Goal: Task Accomplishment & Management: Manage account settings

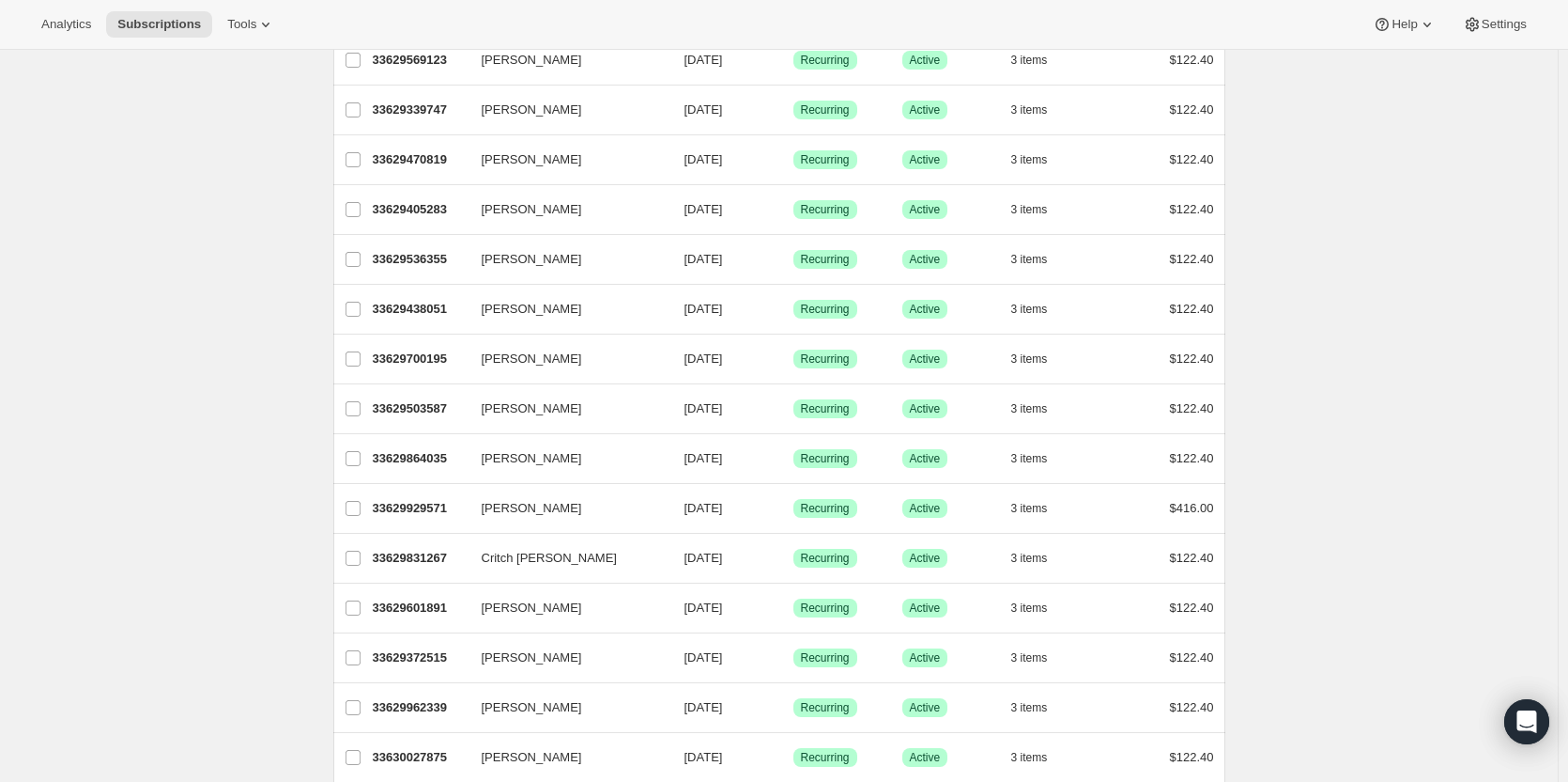
scroll to position [2032, 0]
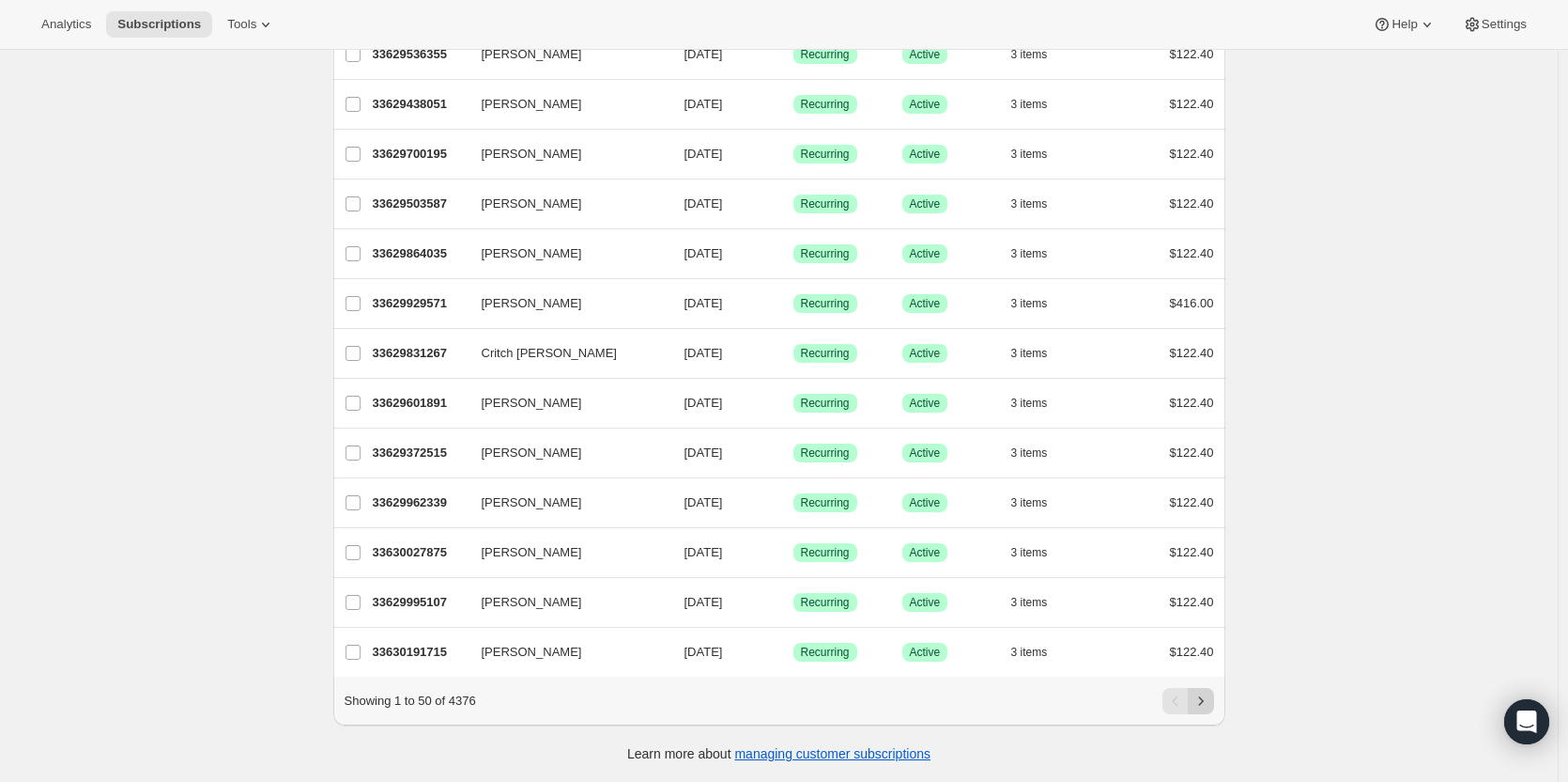
click at [1208, 694] on icon "Next" at bounding box center [1201, 701] width 19 height 19
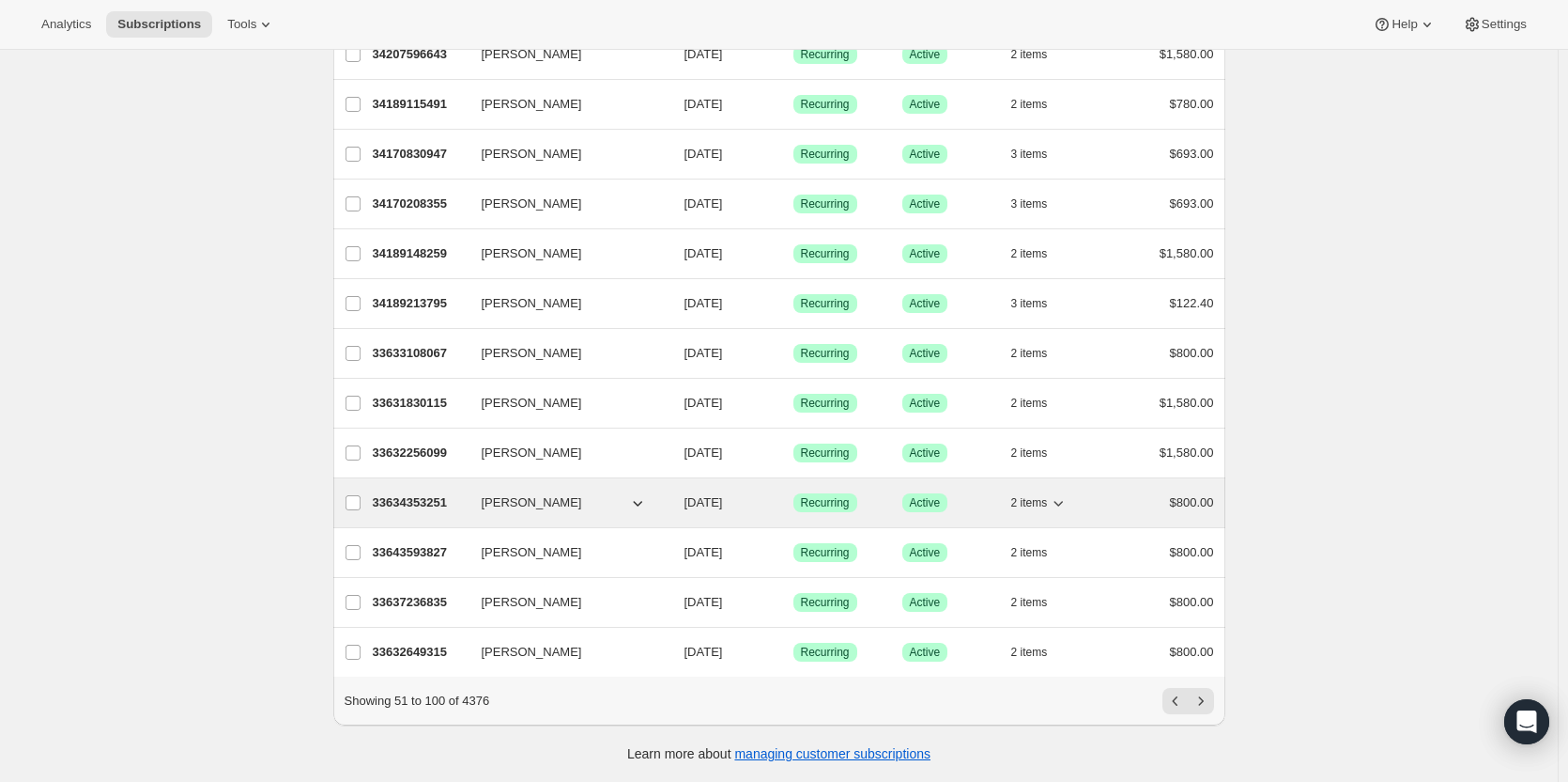
click at [571, 501] on div "33634353251 [PERSON_NAME] [DATE] Success Recurring Success Active 2 items $800.…" at bounding box center [793, 502] width 841 height 26
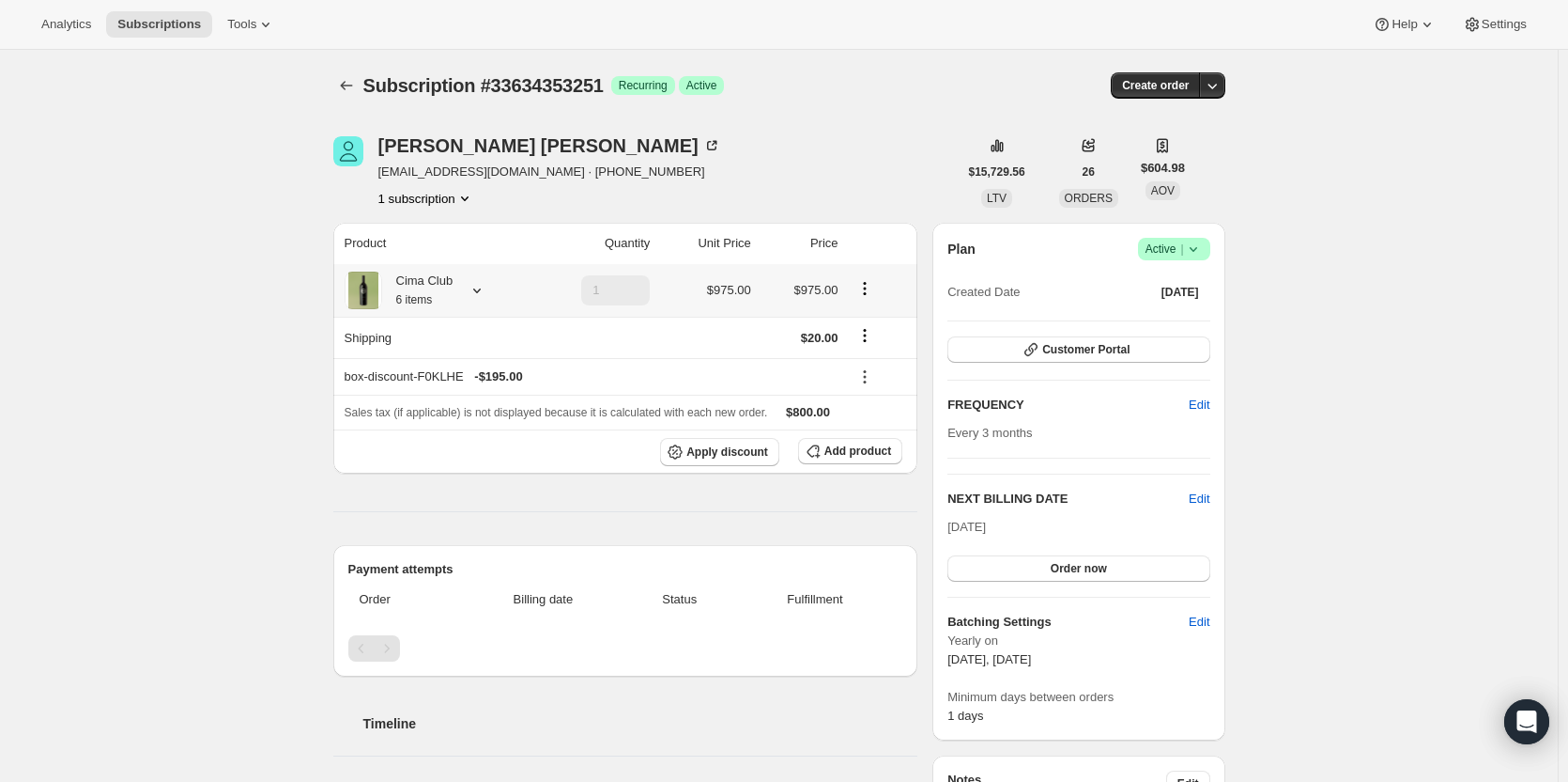
click at [490, 297] on div "Cima Club 6 items" at bounding box center [434, 290] width 180 height 37
click at [478, 294] on icon at bounding box center [478, 291] width 19 height 19
click at [1161, 351] on button "Customer Portal" at bounding box center [1078, 348] width 262 height 26
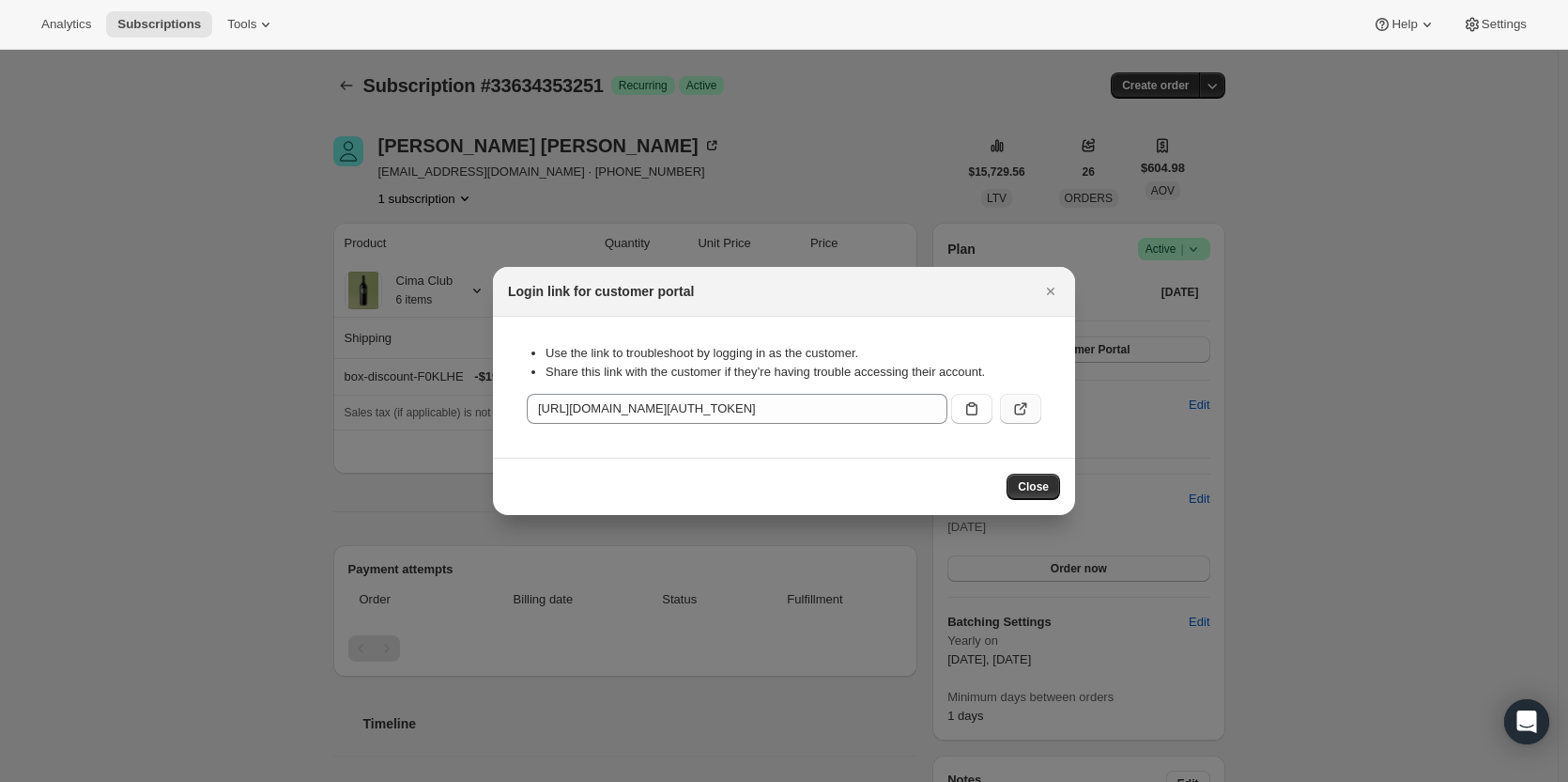
click at [1001, 404] on button ":rc2:" at bounding box center [1020, 408] width 41 height 30
click at [1045, 291] on icon "Close" at bounding box center [1051, 292] width 19 height 19
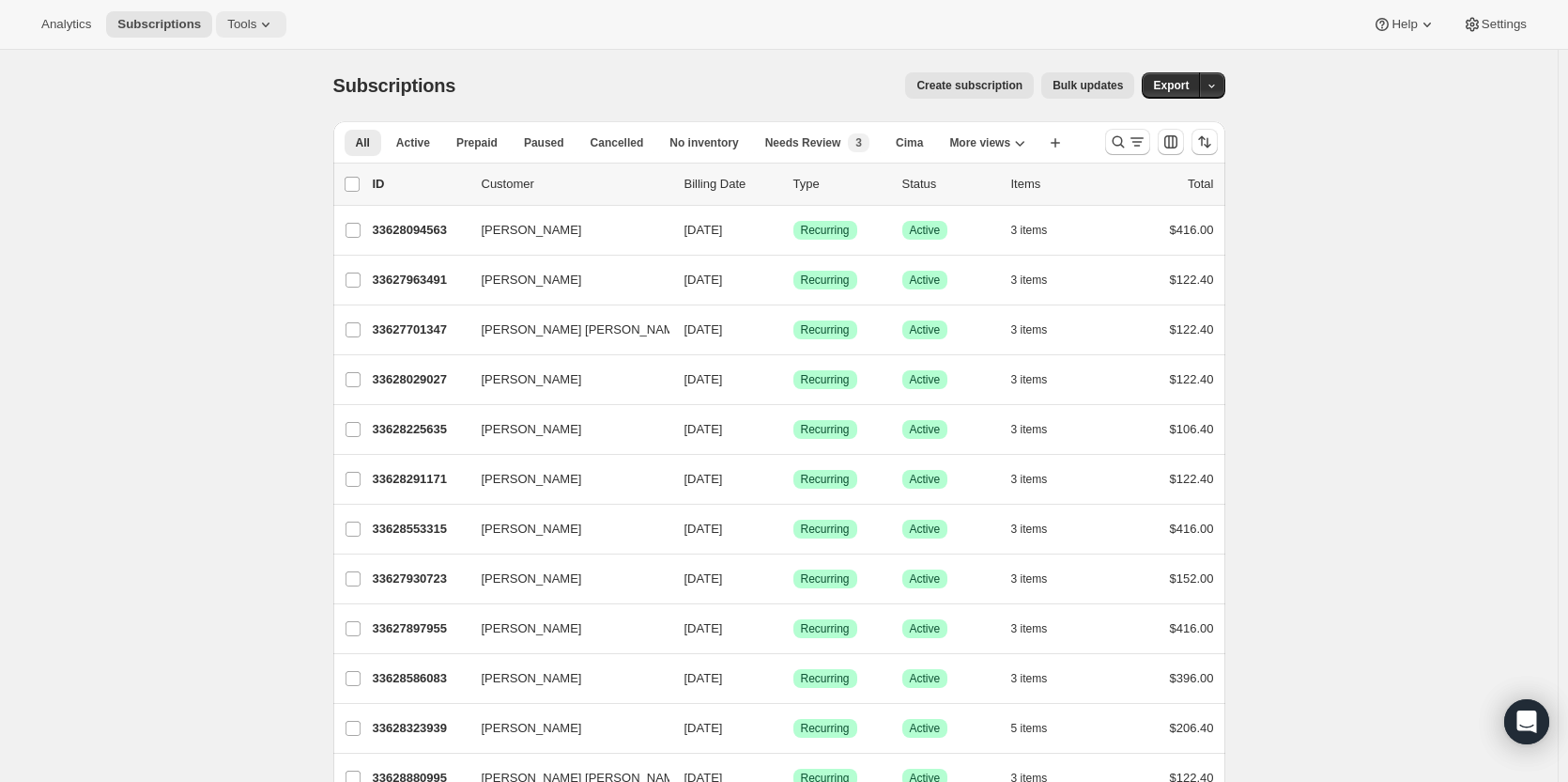
click at [216, 25] on button "Tools" at bounding box center [250, 24] width 70 height 26
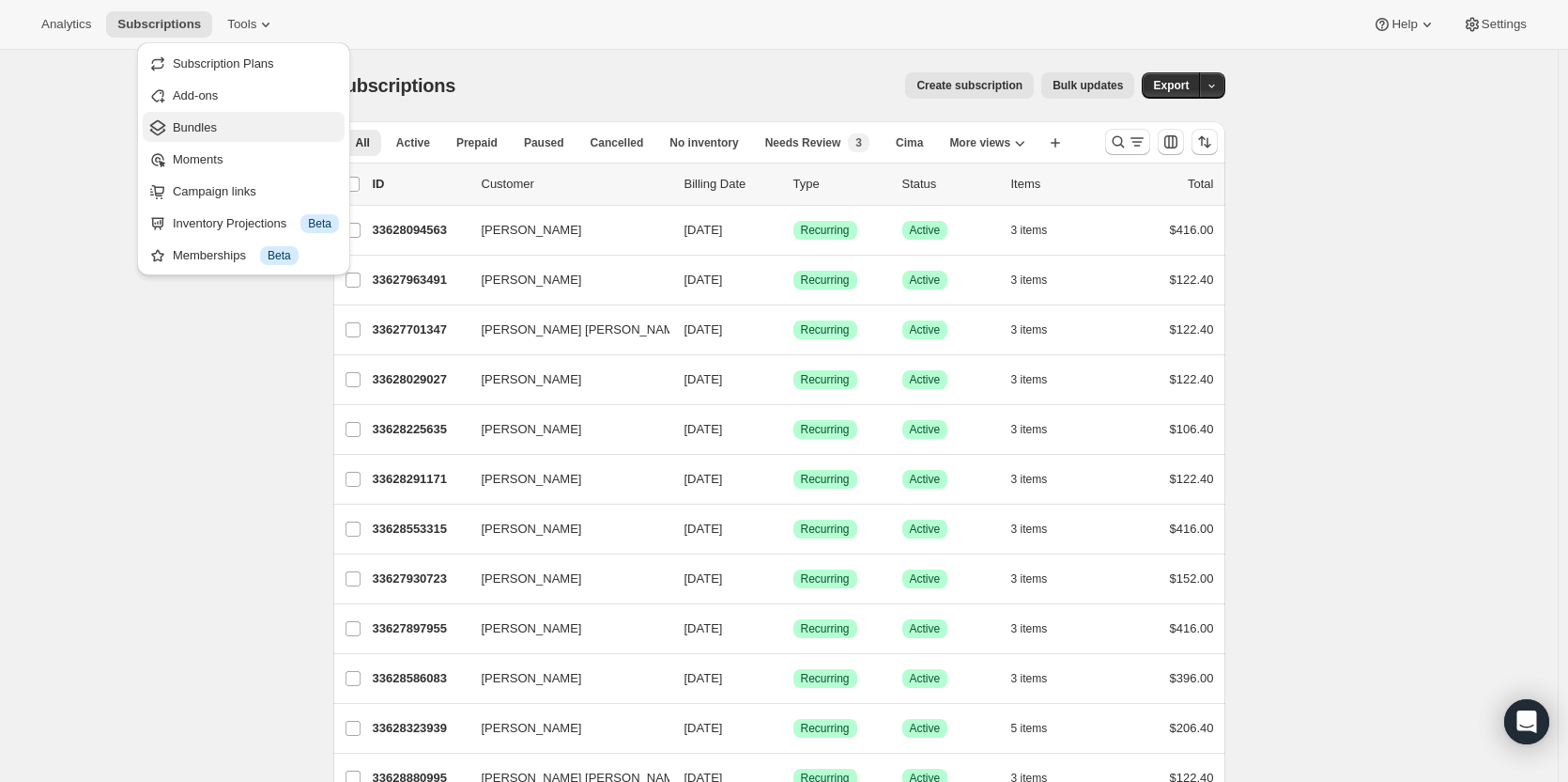
click at [220, 129] on span "Bundles" at bounding box center [255, 128] width 166 height 19
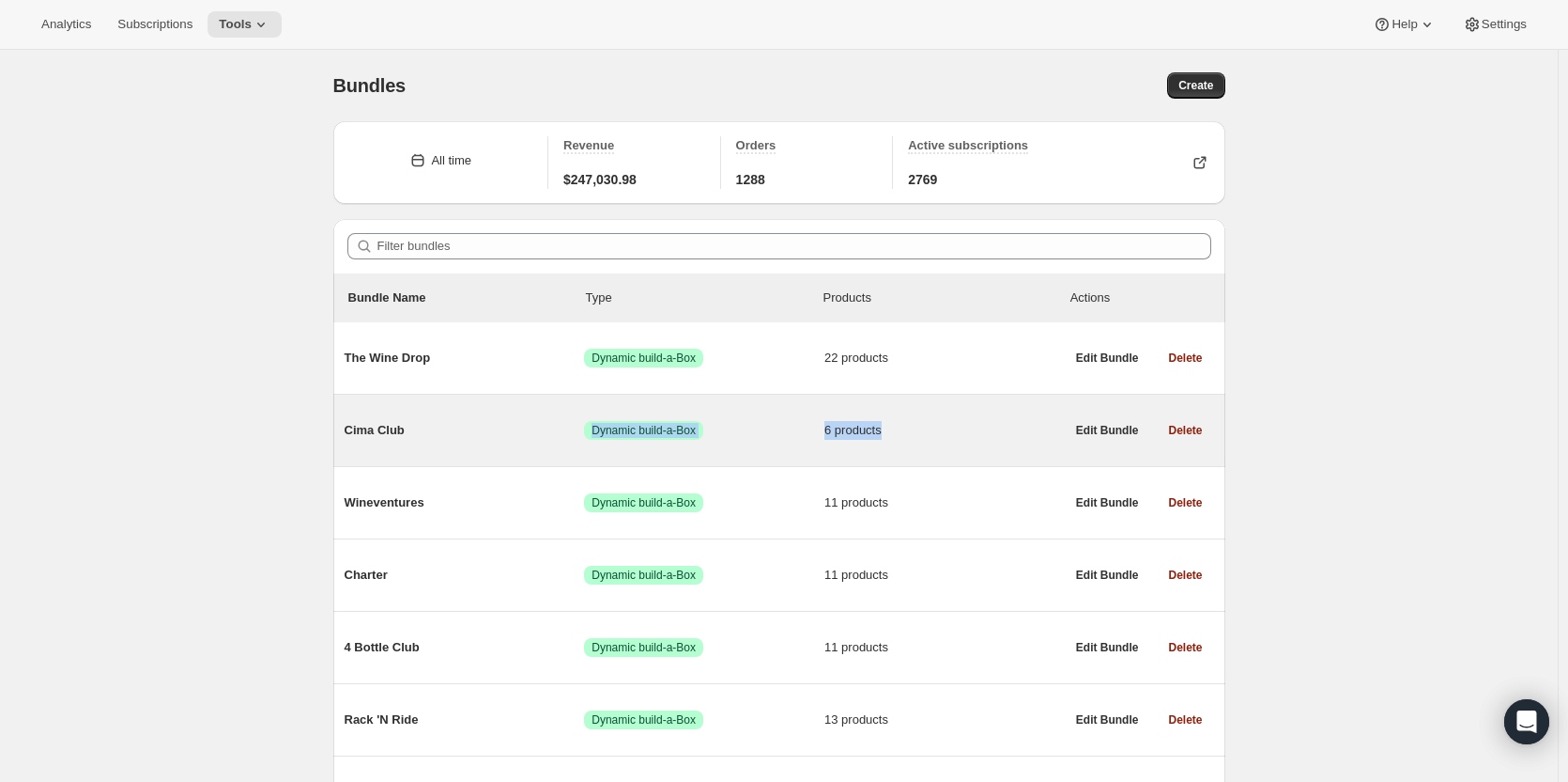
click at [410, 438] on div "Cima Club Success Dynamic build-a-Box 6 products" at bounding box center [704, 430] width 720 height 49
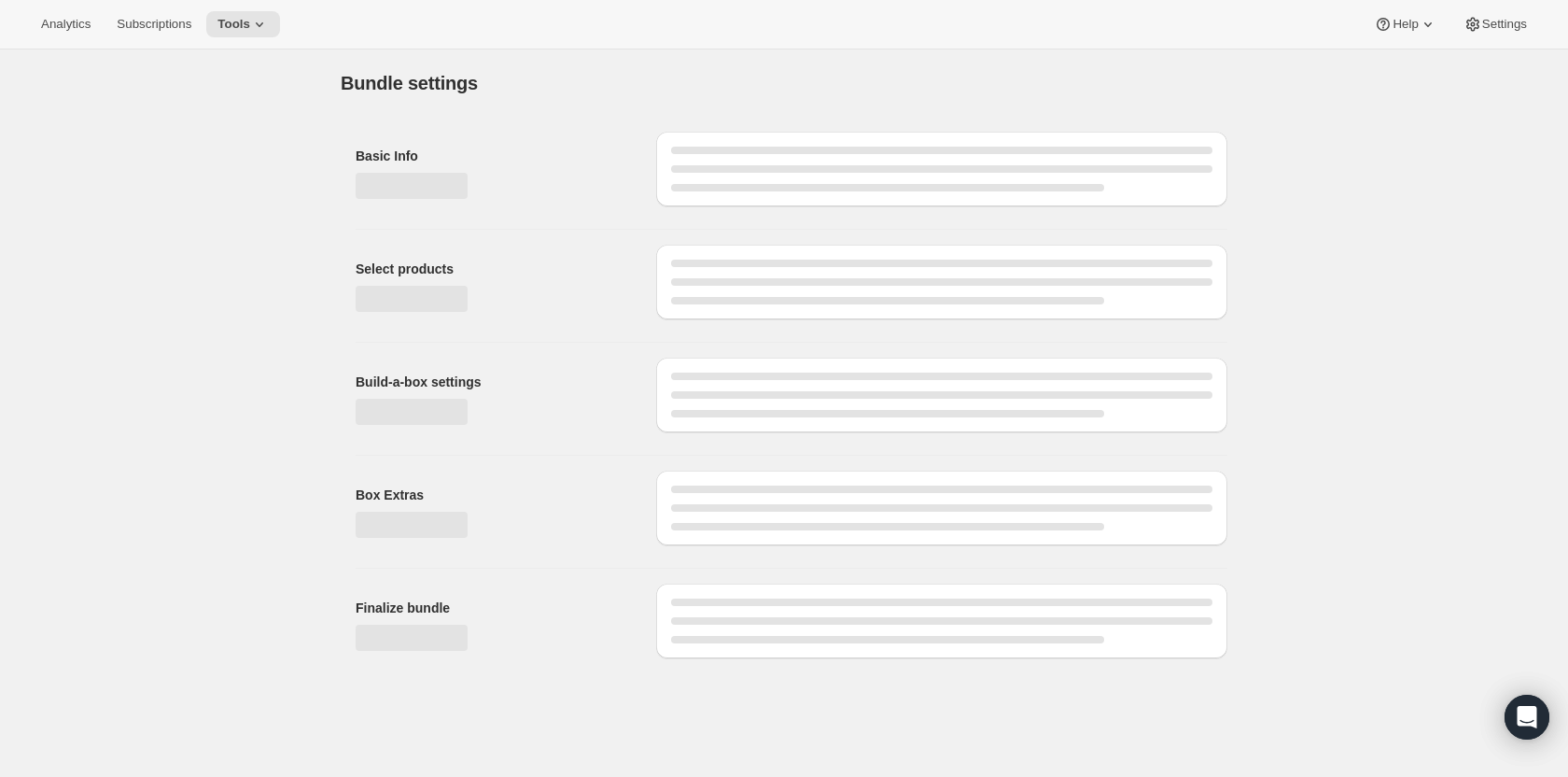
type input "Cima Club"
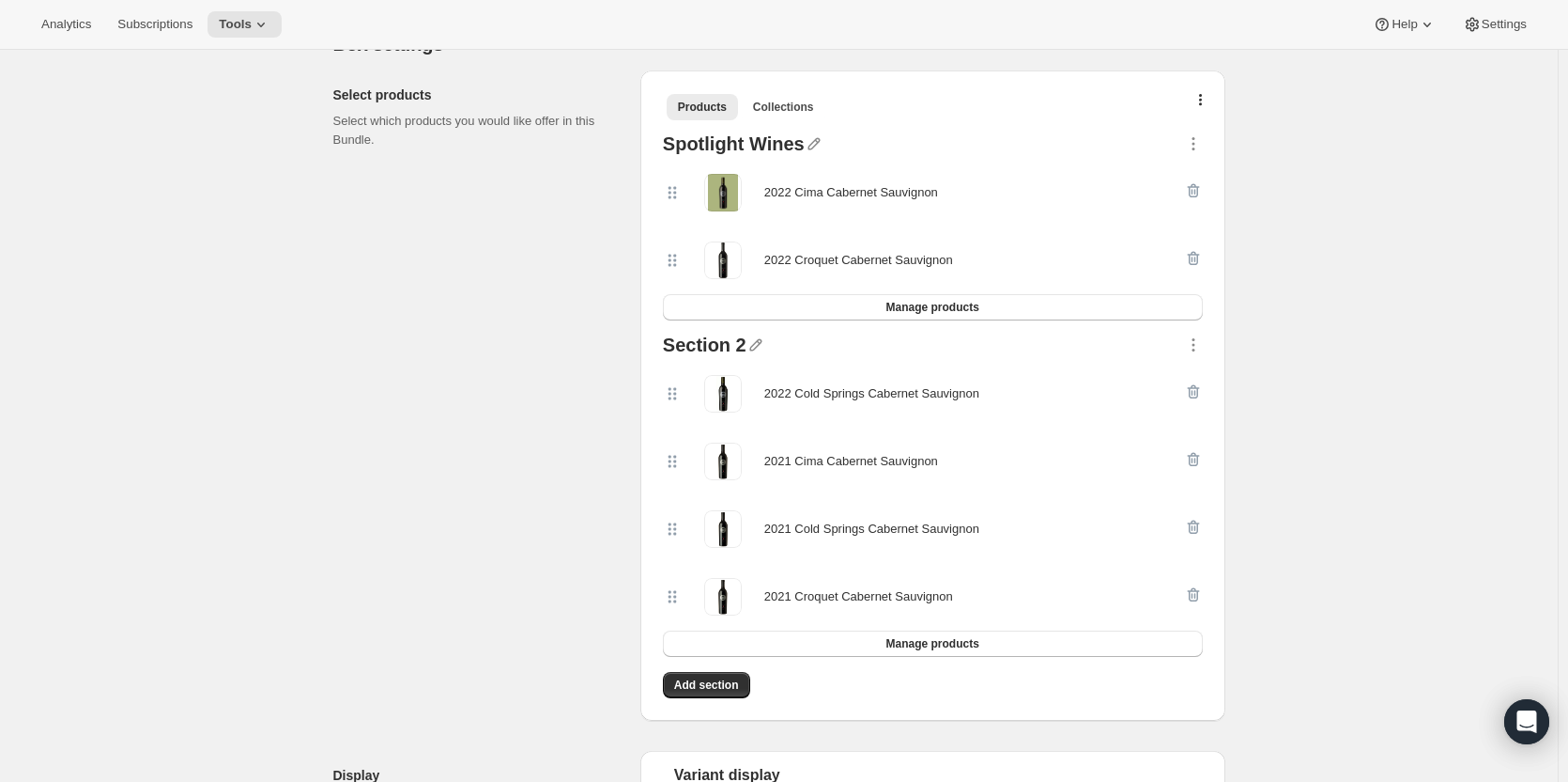
scroll to position [591, 0]
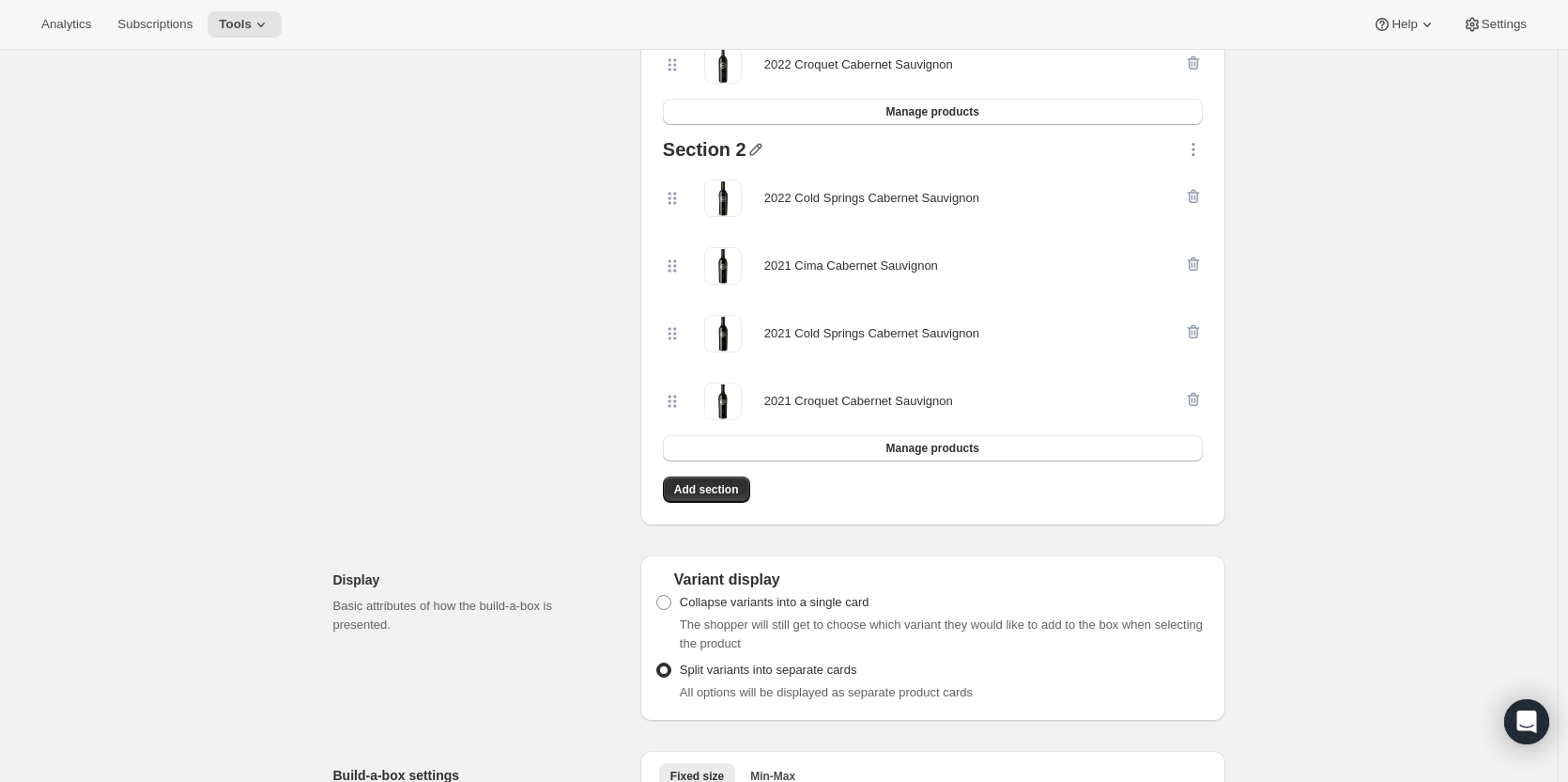
click at [753, 151] on icon "button" at bounding box center [756, 150] width 19 height 19
click at [754, 143] on icon "button" at bounding box center [756, 150] width 19 height 19
click at [755, 140] on icon "button" at bounding box center [756, 150] width 19 height 19
click at [755, 182] on input "text" at bounding box center [765, 184] width 180 height 30
type input "C"
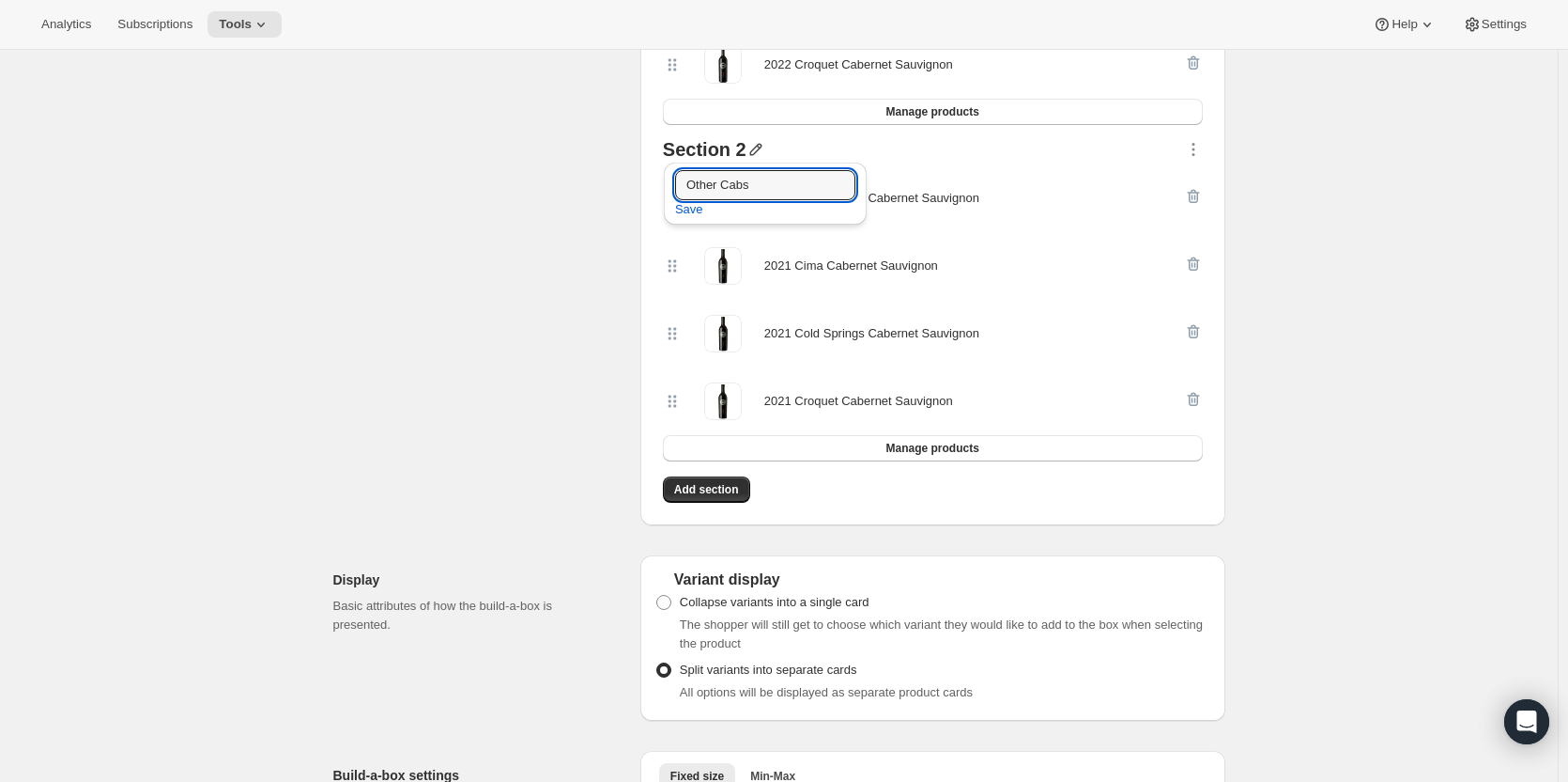
type input "Other Cabs"
click at [1065, 153] on div at bounding box center [965, 152] width 437 height 24
click at [753, 151] on icon "button" at bounding box center [756, 150] width 19 height 19
click at [685, 208] on span "Save" at bounding box center [689, 210] width 28 height 19
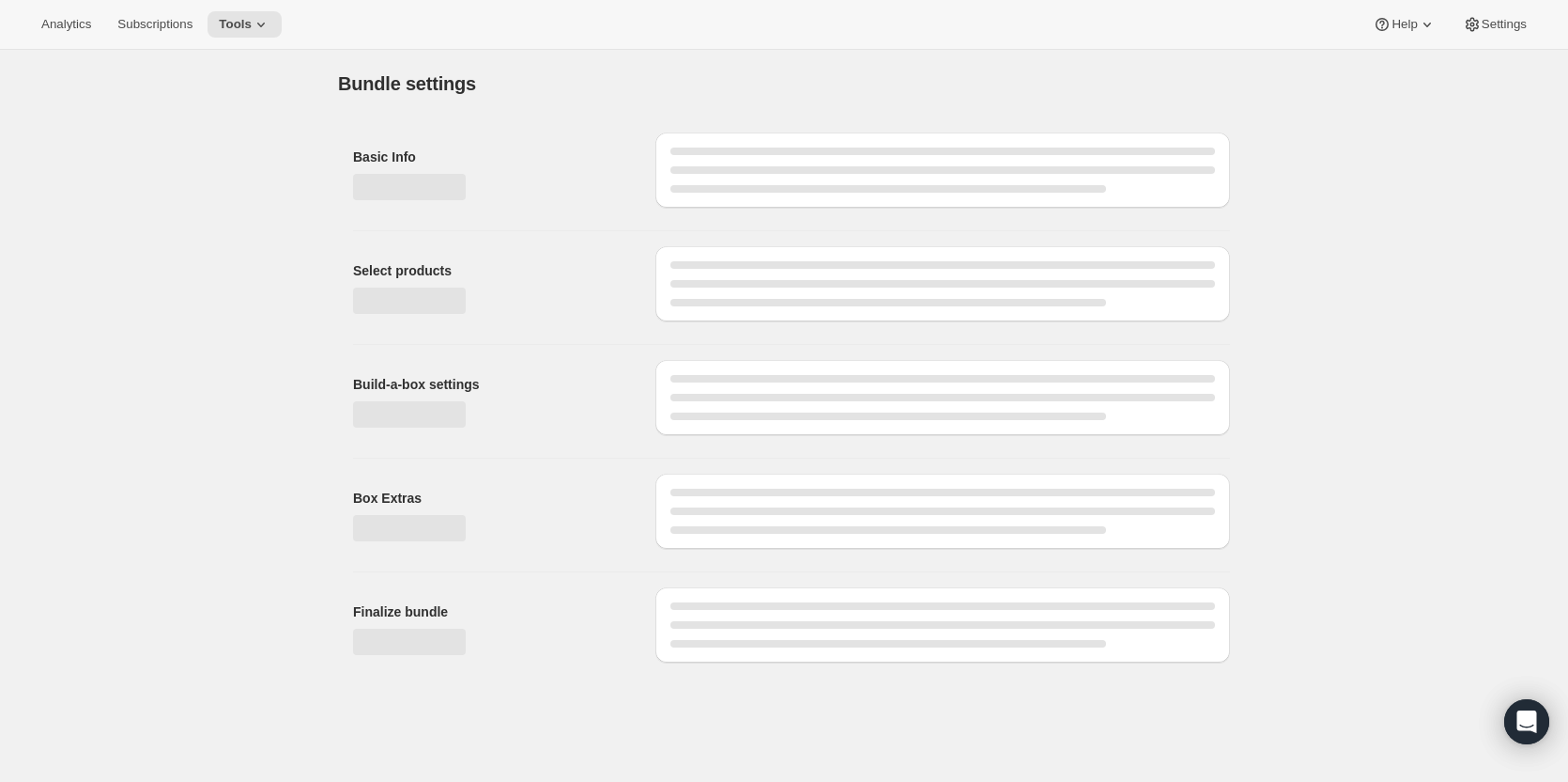
scroll to position [0, 0]
type input "Cima Club"
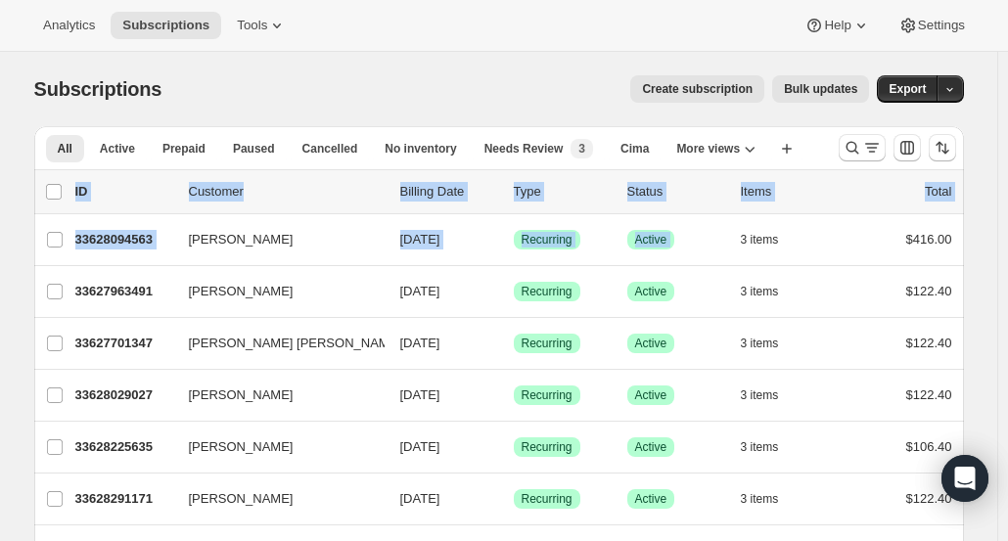
drag, startPoint x: 773, startPoint y: 223, endPoint x: 1017, endPoint y: 183, distance: 247.1
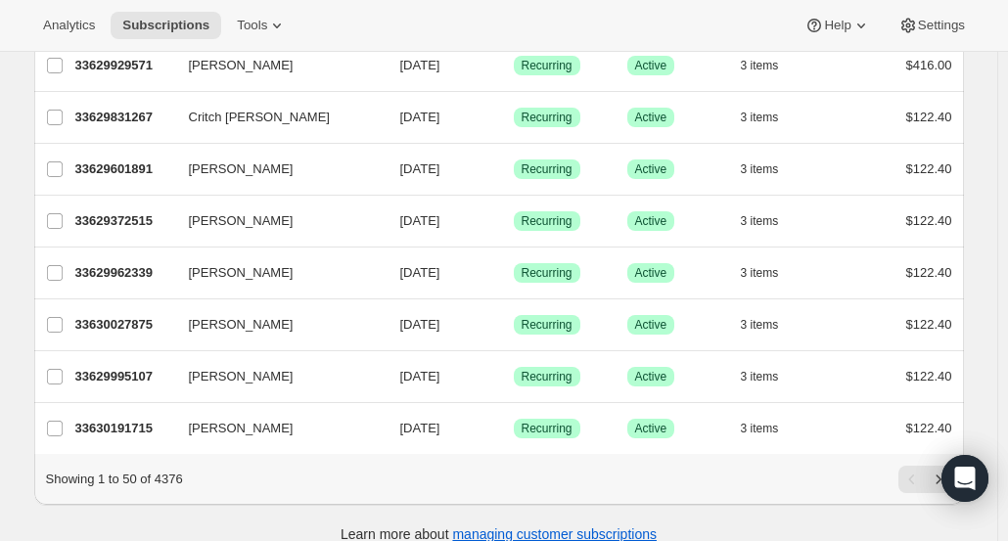
scroll to position [2373, 0]
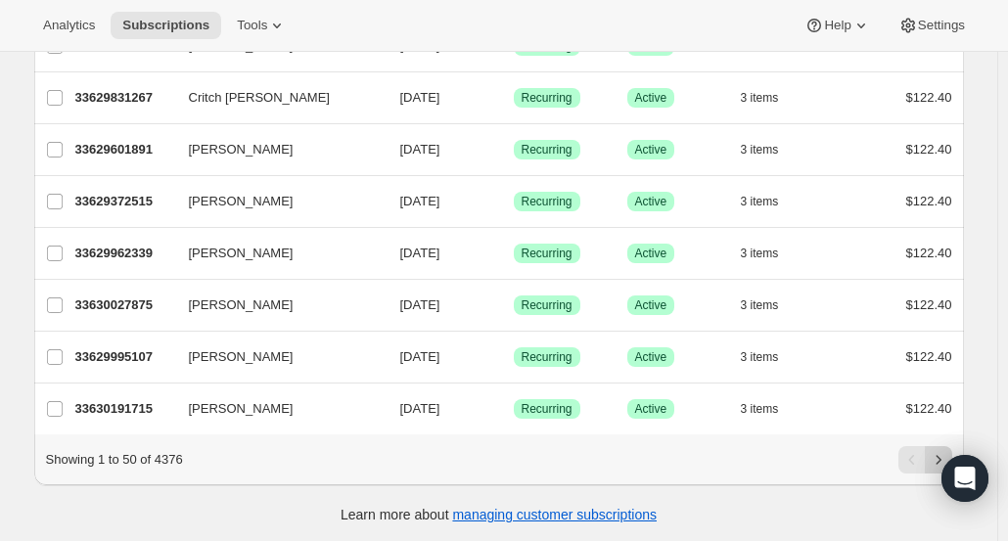
click at [940, 459] on icon "Next" at bounding box center [939, 460] width 20 height 20
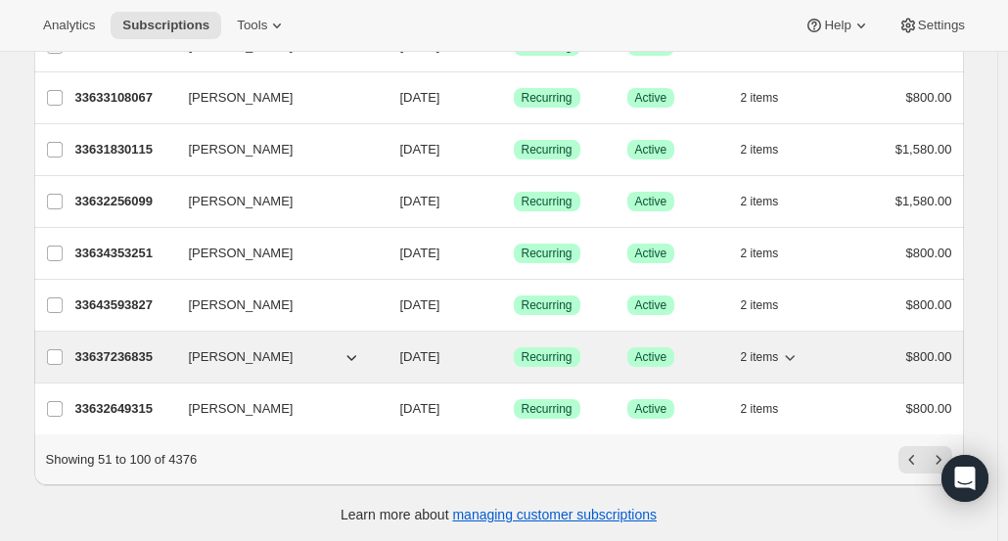
click at [290, 345] on button "[PERSON_NAME]" at bounding box center [275, 357] width 196 height 31
click at [450, 344] on div "33637236835 Edward Davis 10/15/2025 Success Recurring Success Active 2 items $8…" at bounding box center [513, 357] width 877 height 27
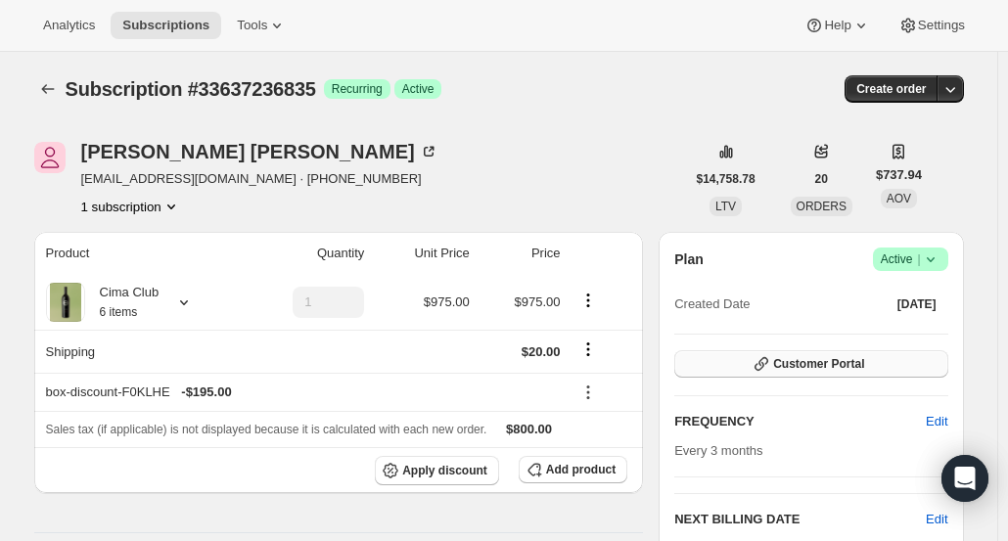
click at [835, 363] on span "Customer Portal" at bounding box center [818, 364] width 91 height 16
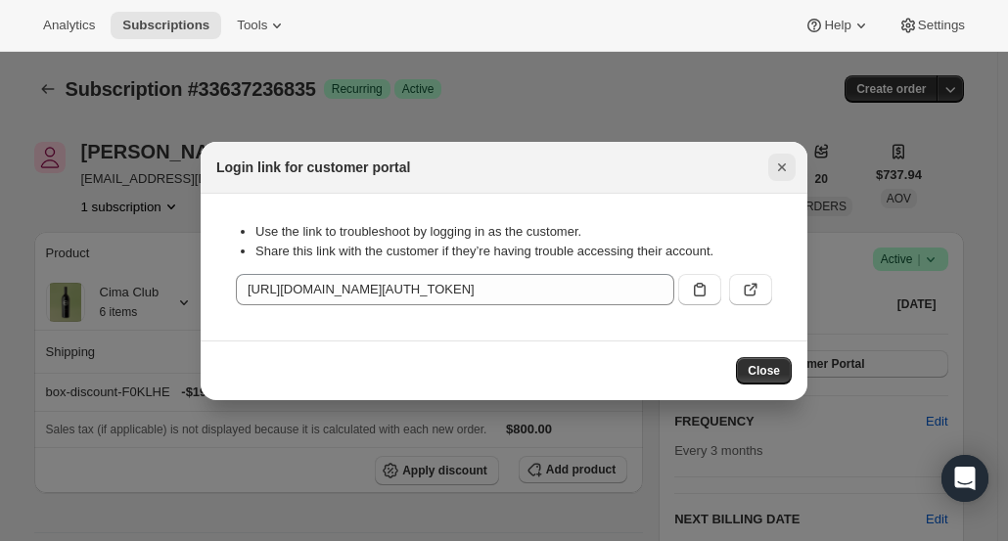
click at [785, 163] on icon "Close" at bounding box center [782, 168] width 20 height 20
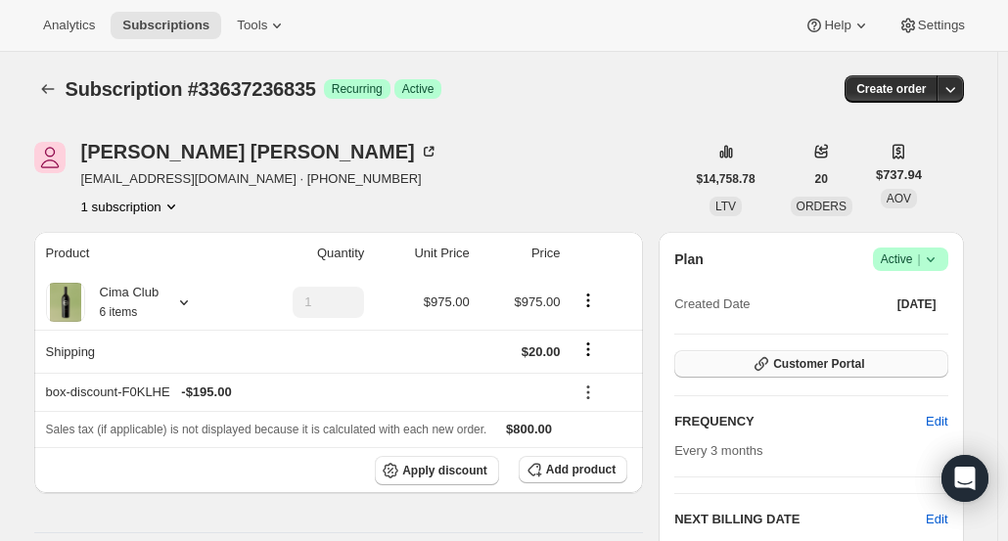
click at [865, 369] on span "Customer Portal" at bounding box center [818, 364] width 91 height 16
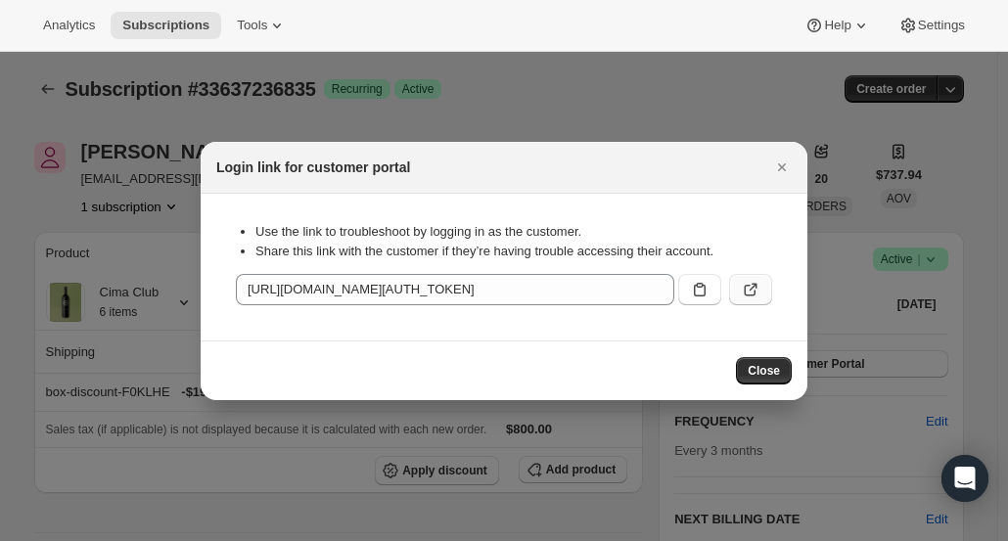
click at [742, 298] on icon ":rer:" at bounding box center [751, 290] width 20 height 20
click at [782, 174] on icon "Close" at bounding box center [782, 168] width 20 height 20
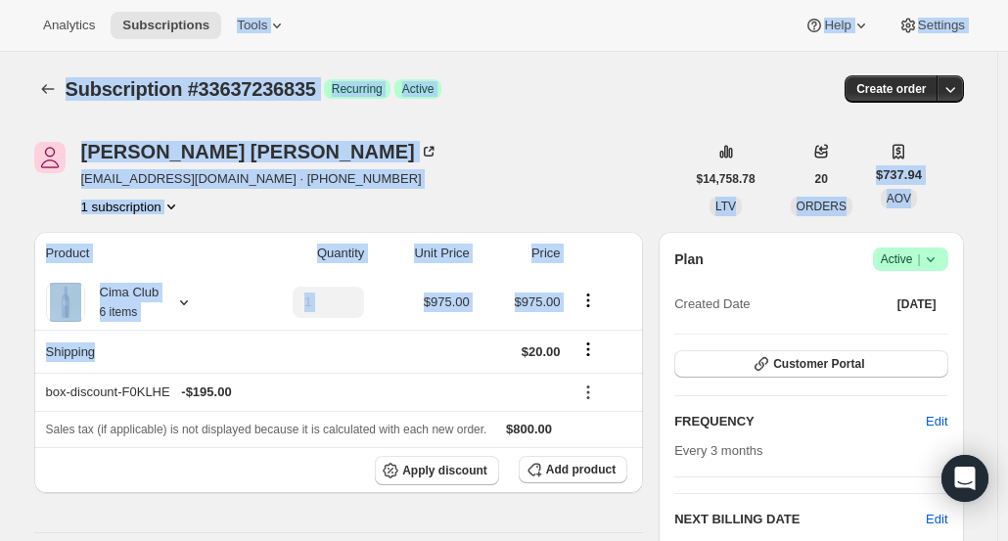
drag, startPoint x: 466, startPoint y: 369, endPoint x: 219, endPoint y: -193, distance: 613.7
click at [219, 0] on html "Analytics Subscriptions Tools Help Settings Skip to content Subscription #33637…" at bounding box center [504, 270] width 1008 height 541
click at [449, 156] on div "Edward Davis eldavis04@outlook.com · +17634588464 1 subscription" at bounding box center [359, 179] width 651 height 74
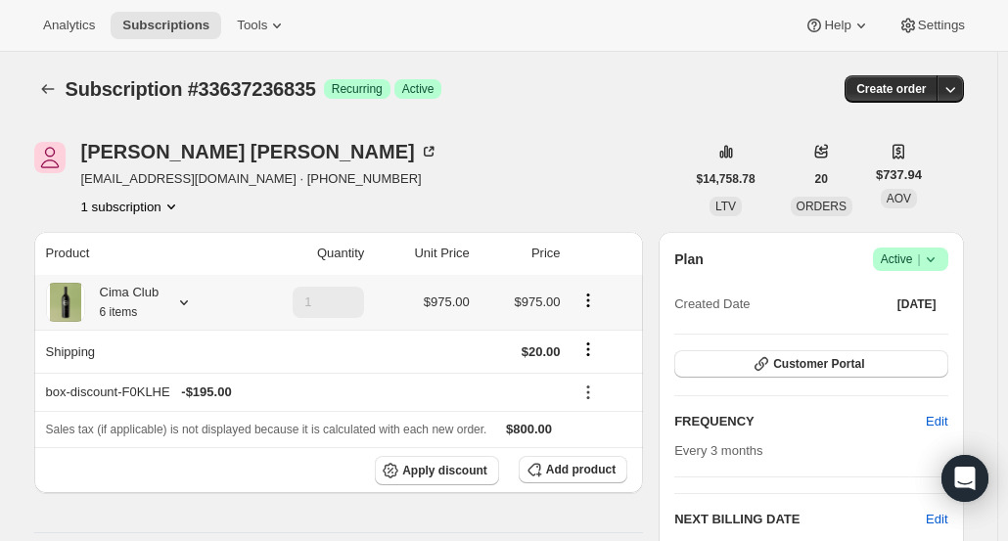
click at [209, 297] on div "Cima Club 6 items" at bounding box center [140, 302] width 188 height 39
click at [188, 296] on icon at bounding box center [184, 303] width 20 height 20
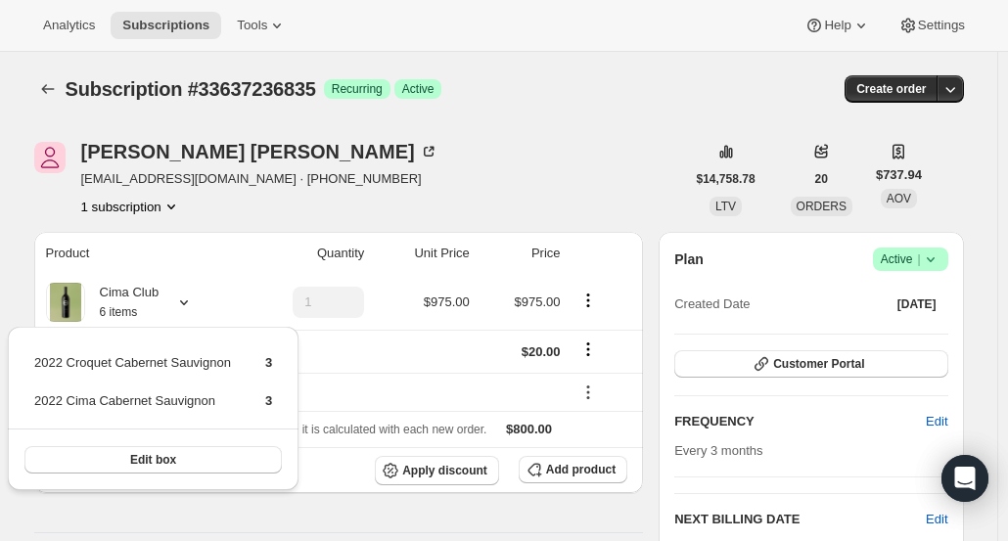
click at [283, 266] on th "Quantity" at bounding box center [305, 253] width 131 height 43
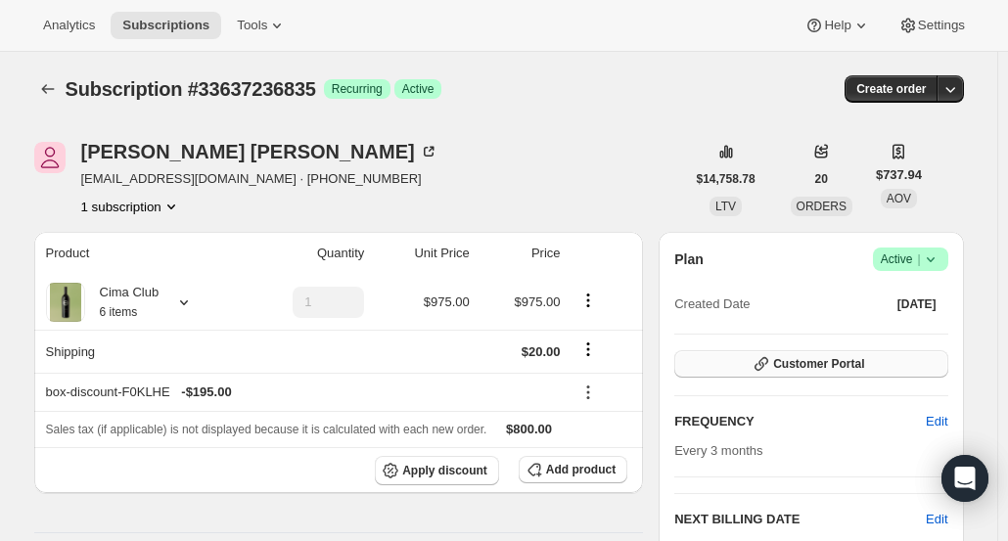
click at [818, 353] on button "Customer Portal" at bounding box center [811, 363] width 273 height 27
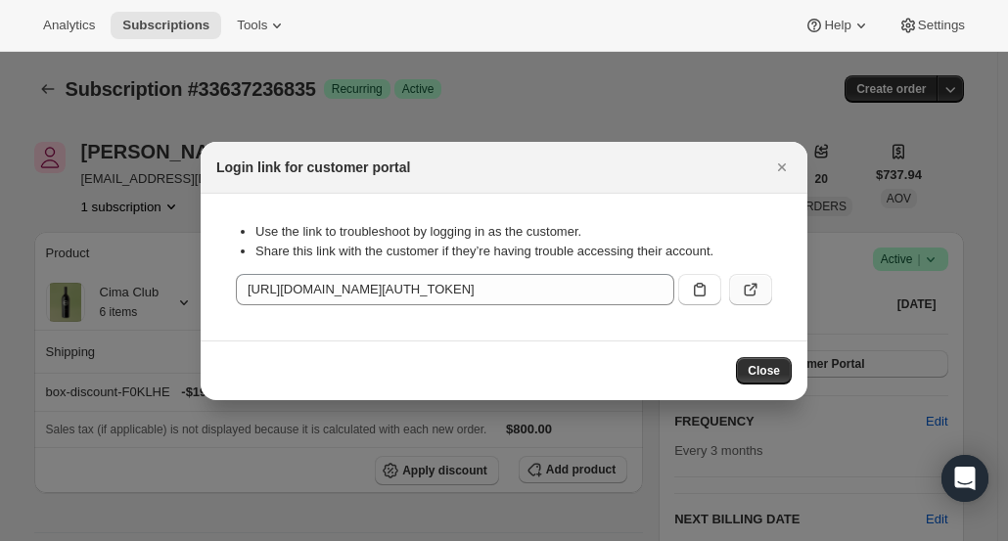
click at [756, 293] on icon ":rer:" at bounding box center [751, 290] width 20 height 20
click at [785, 177] on button "Close" at bounding box center [782, 167] width 27 height 27
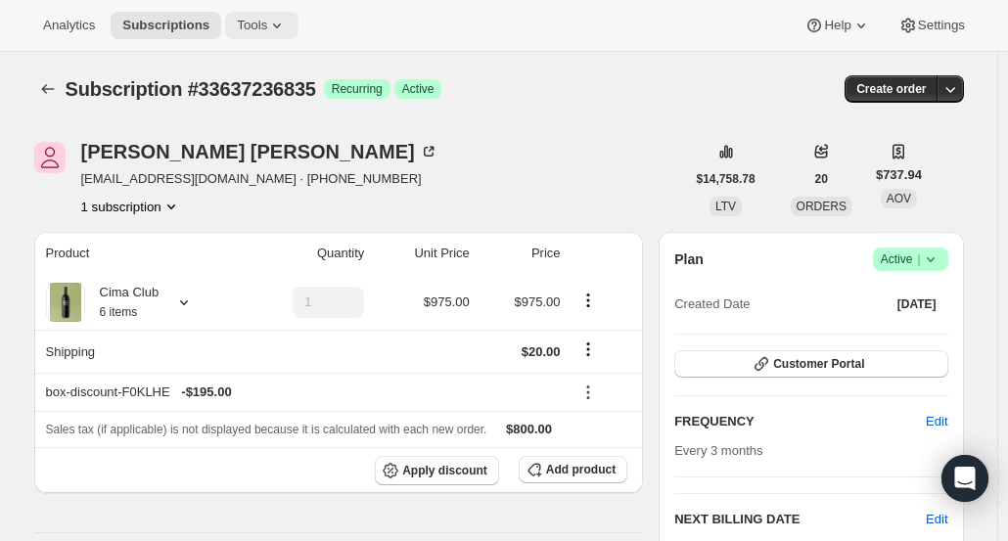
click at [254, 26] on span "Tools" at bounding box center [252, 26] width 30 height 16
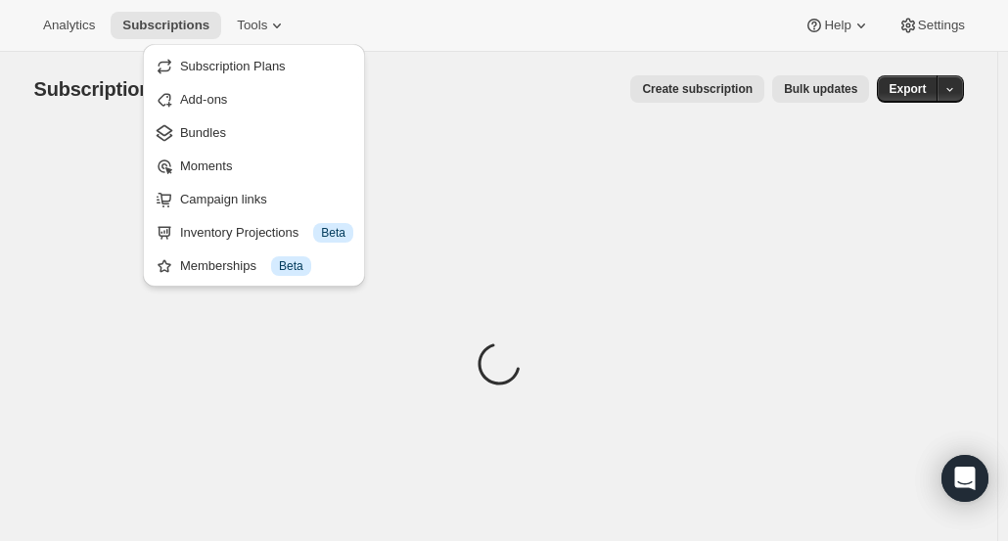
click at [465, 124] on div "Subscriptions. This page is ready Subscriptions Create subscription Bulk update…" at bounding box center [499, 89] width 930 height 74
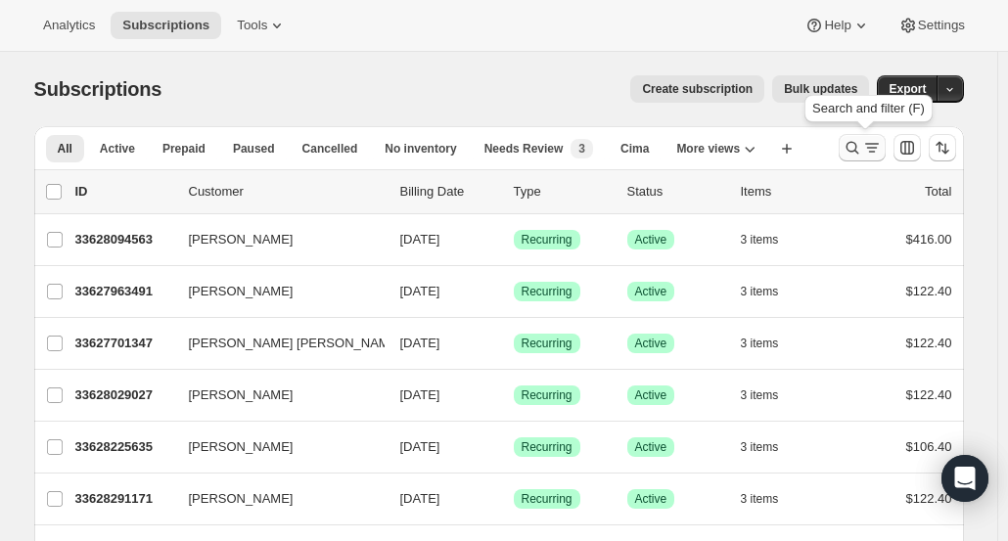
click at [856, 148] on icon "Search and filter results" at bounding box center [853, 148] width 20 height 20
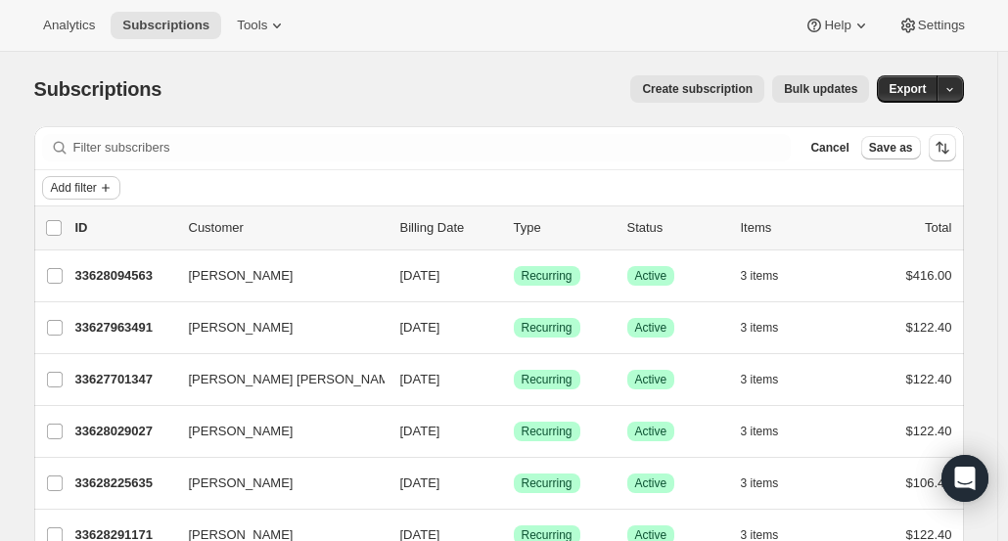
click at [97, 187] on span "Add filter" at bounding box center [74, 188] width 46 height 16
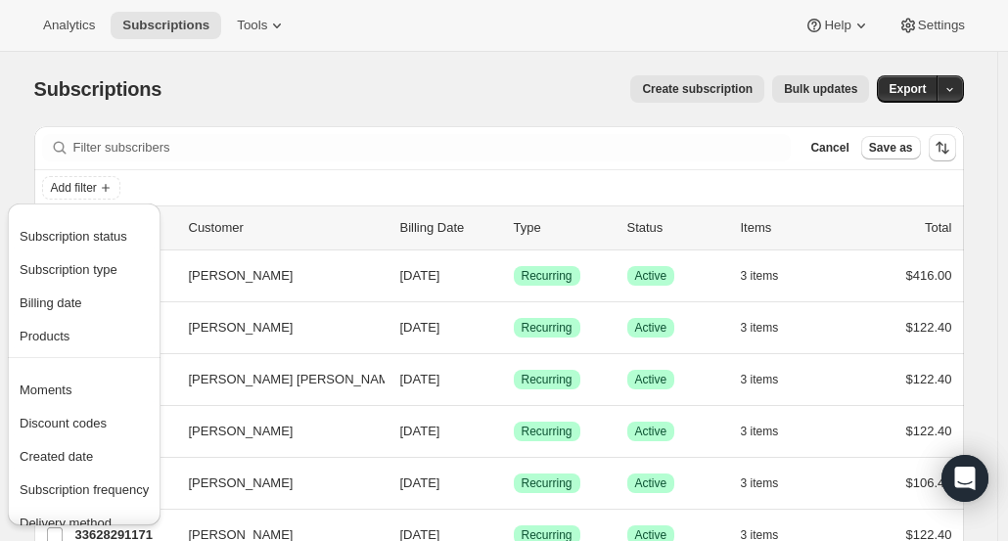
click at [343, 228] on p "Customer" at bounding box center [287, 228] width 196 height 20
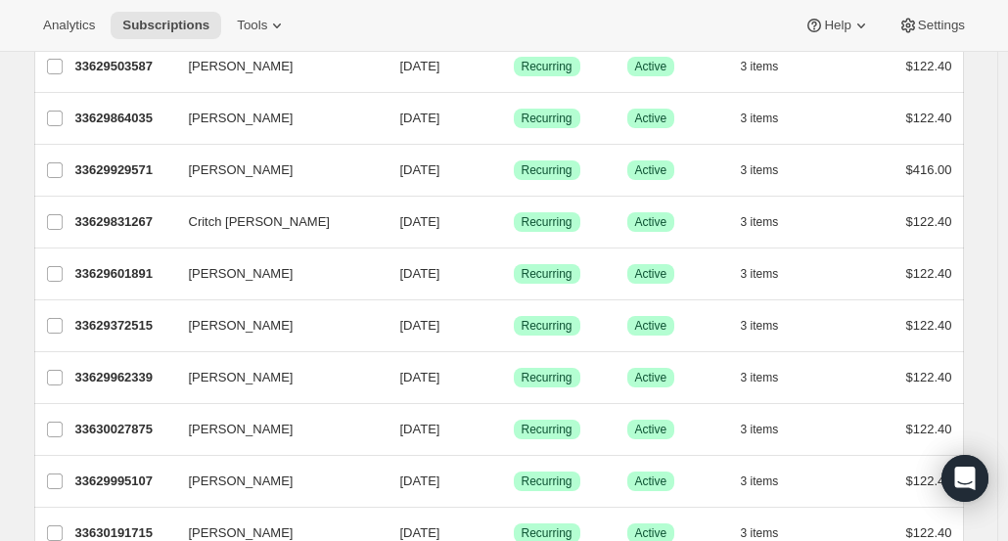
scroll to position [2409, 0]
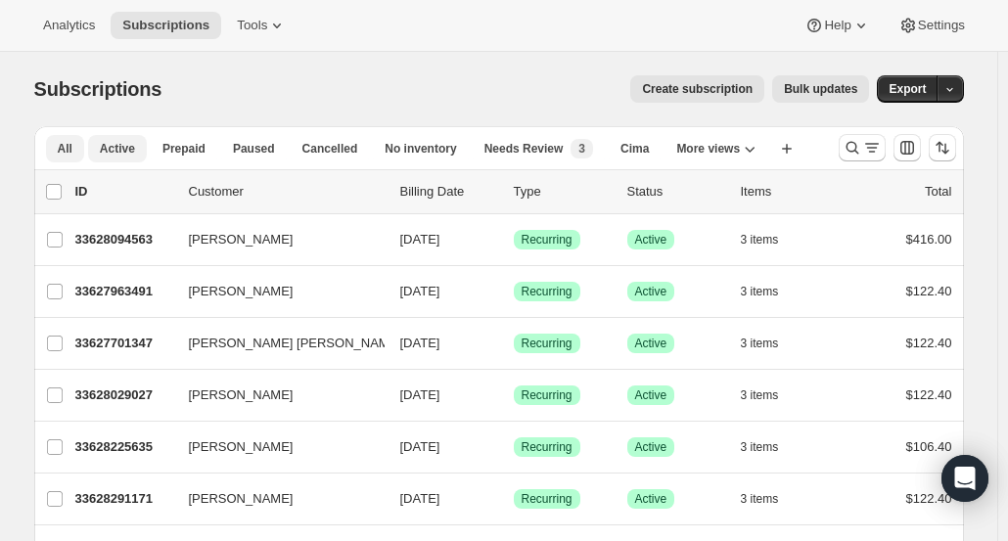
click at [125, 156] on span "Active" at bounding box center [117, 149] width 35 height 16
click at [78, 147] on button "All" at bounding box center [65, 148] width 38 height 27
click at [123, 152] on span "Active" at bounding box center [117, 149] width 35 height 16
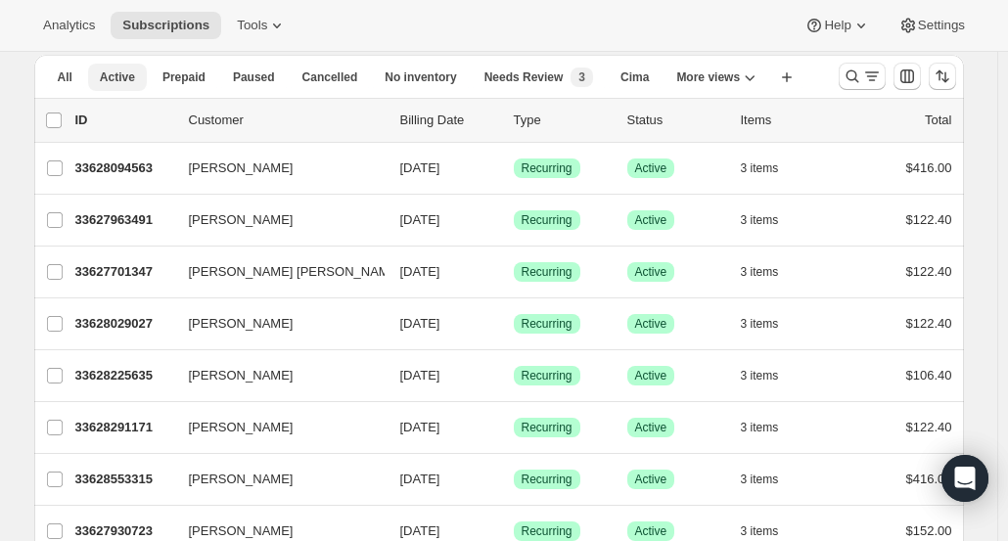
scroll to position [62, 0]
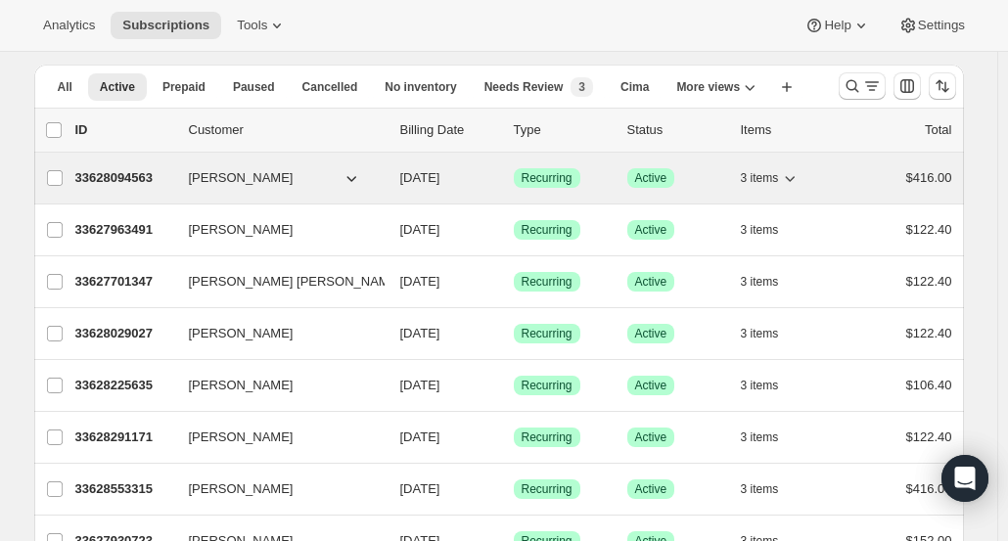
click at [270, 182] on button "[PERSON_NAME]" at bounding box center [275, 178] width 196 height 31
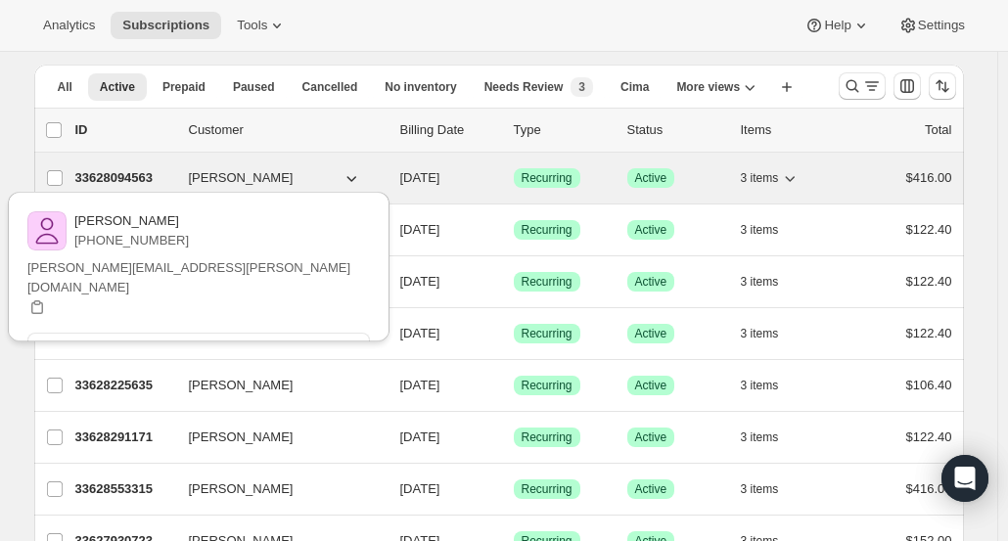
click at [116, 181] on p "33628094563" at bounding box center [124, 178] width 98 height 20
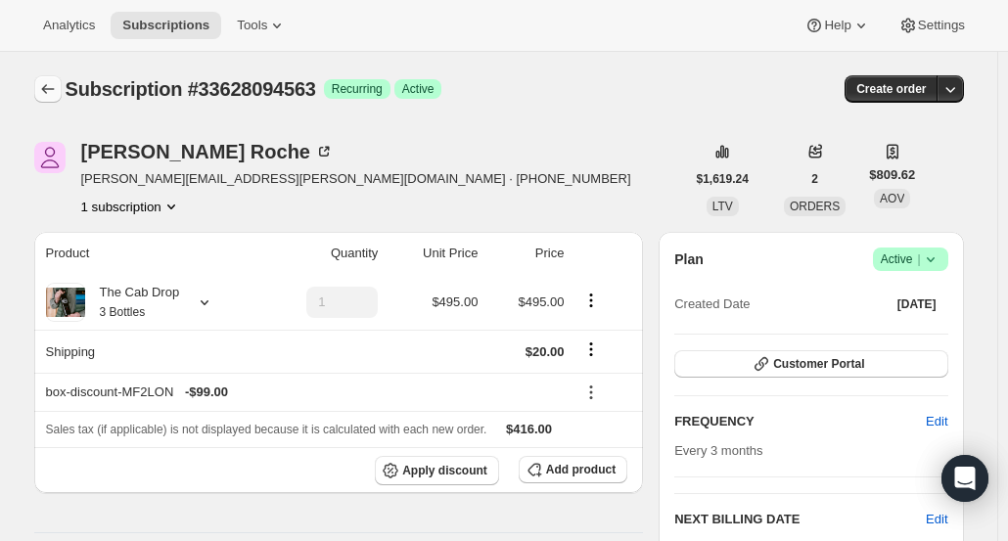
click at [46, 91] on icon "Subscriptions" at bounding box center [48, 89] width 20 height 20
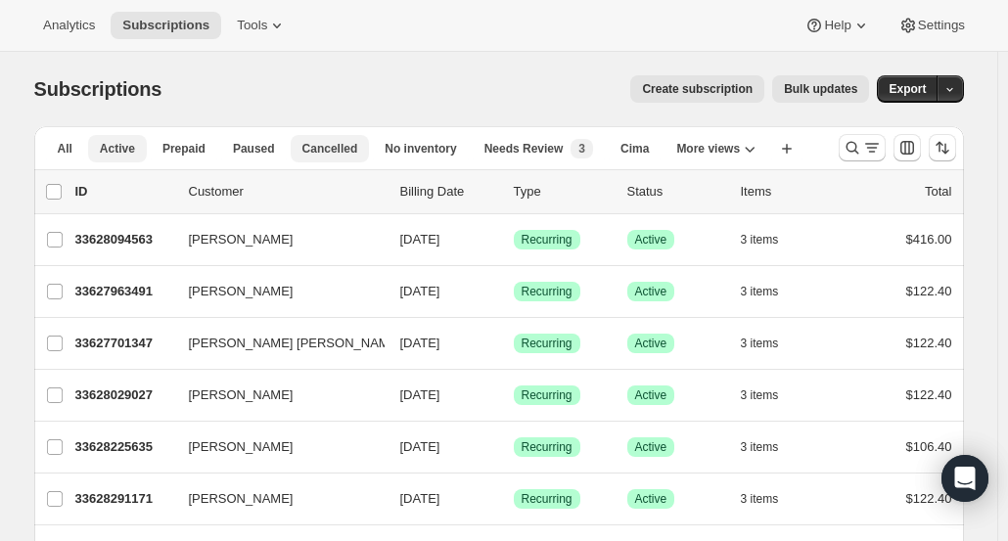
click at [315, 148] on span "Cancelled" at bounding box center [331, 149] width 56 height 16
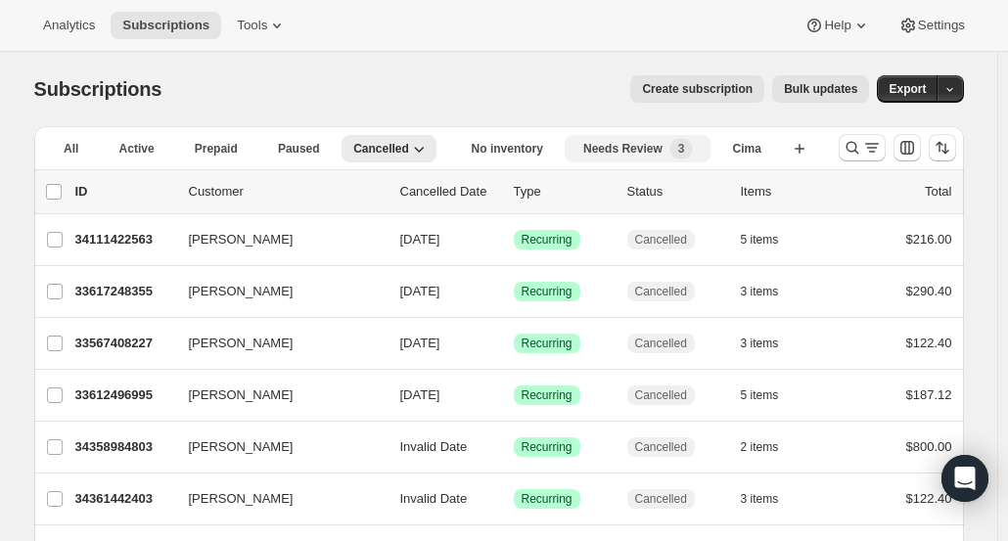
click at [584, 143] on span "Needs Review" at bounding box center [623, 149] width 79 height 16
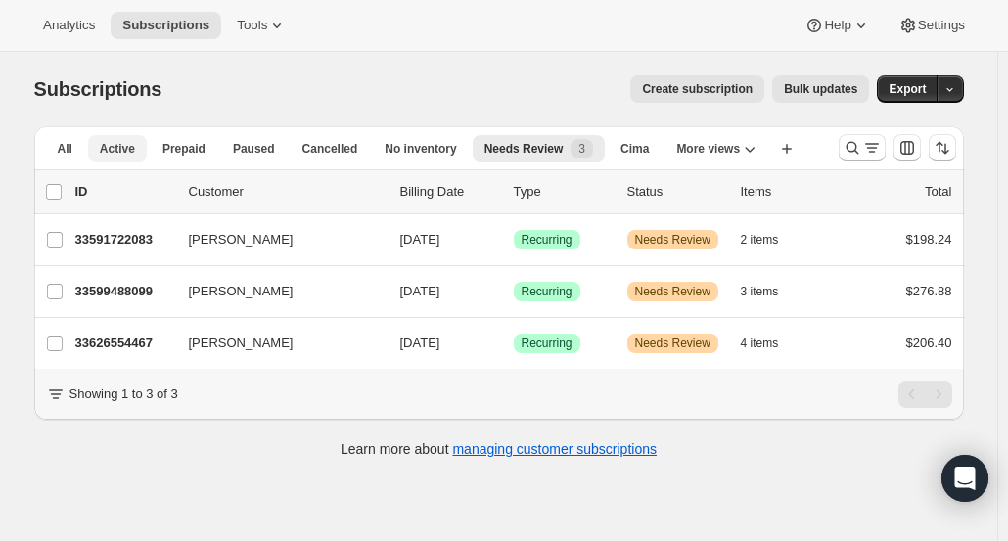
click at [109, 146] on span "Active" at bounding box center [117, 149] width 35 height 16
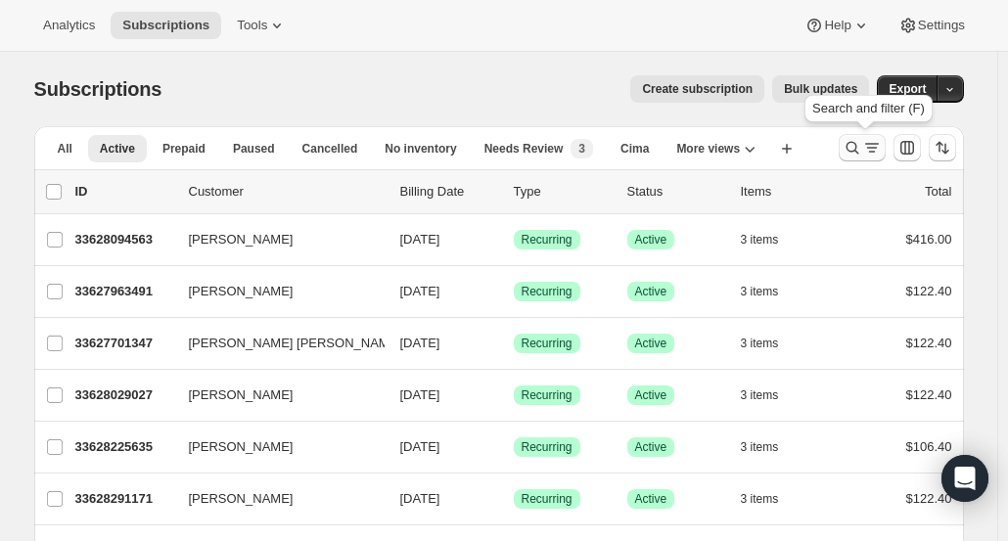
click at [856, 156] on icon "Search and filter results" at bounding box center [853, 148] width 20 height 20
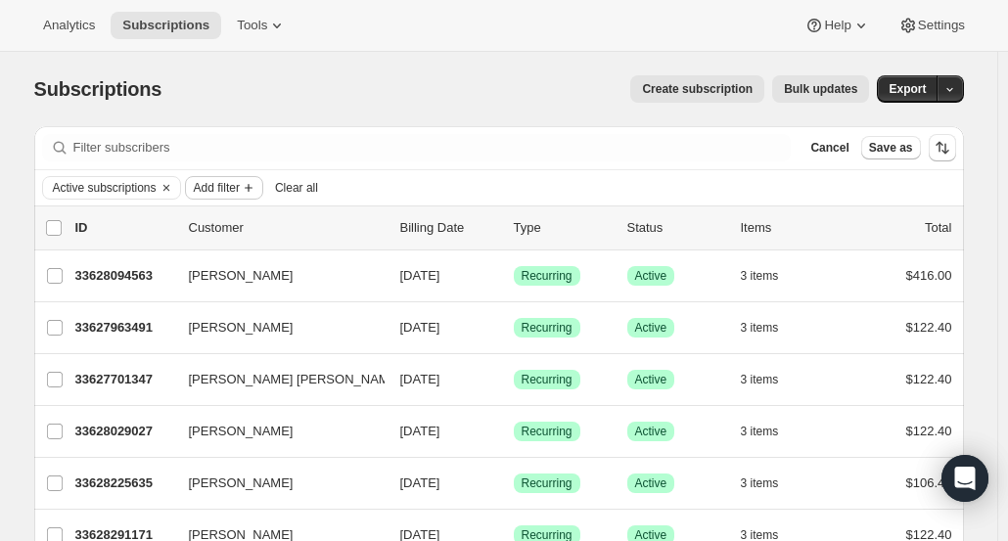
click at [214, 196] on button "Add filter" at bounding box center [224, 187] width 78 height 23
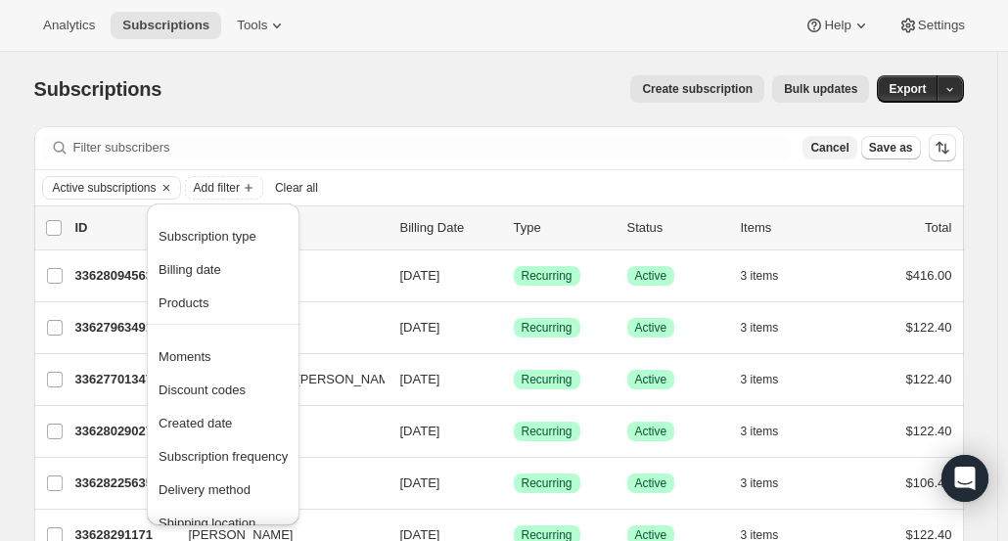
click at [841, 153] on span "Cancel" at bounding box center [830, 148] width 38 height 16
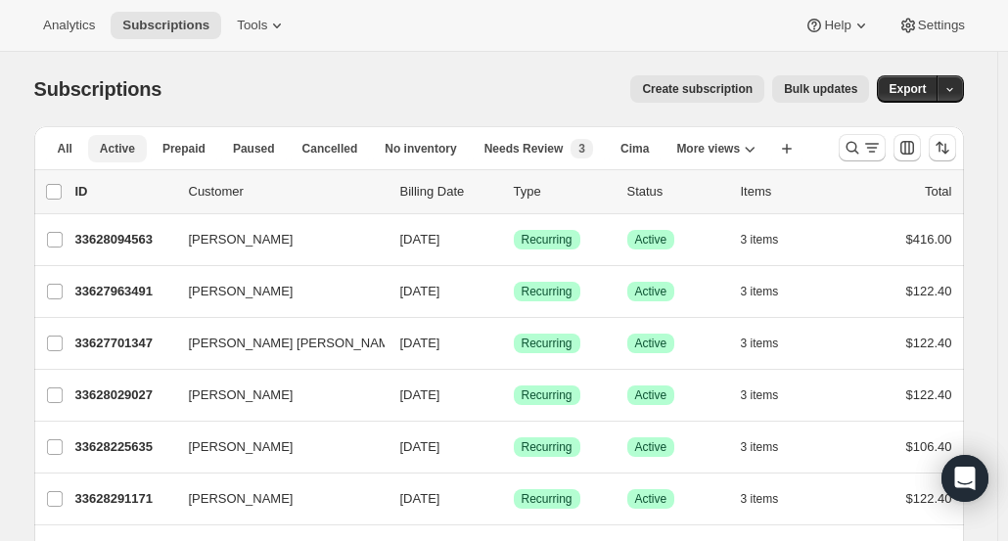
click at [116, 152] on span "Active" at bounding box center [117, 149] width 35 height 16
click at [862, 146] on icon "Search and filter results" at bounding box center [853, 148] width 20 height 20
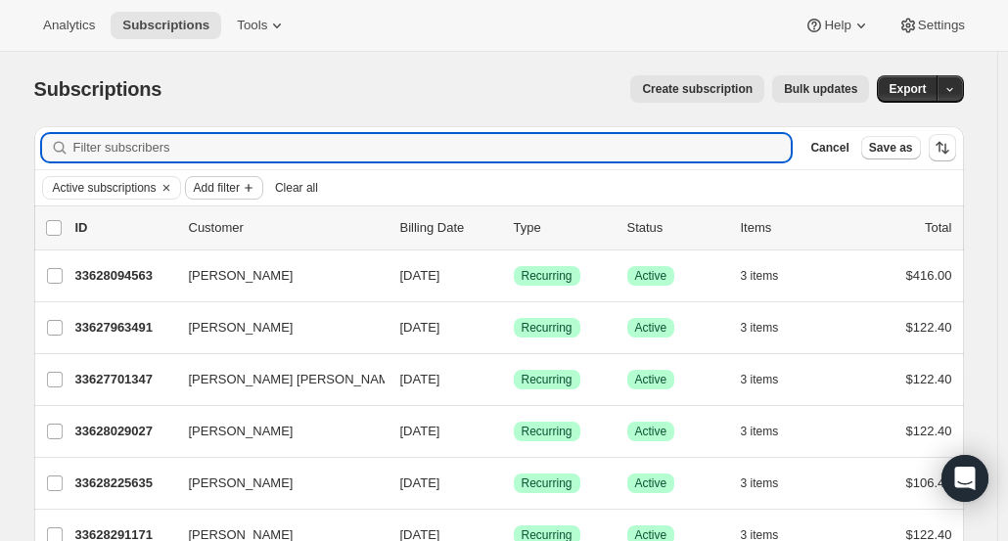
click at [219, 189] on span "Add filter" at bounding box center [217, 188] width 46 height 16
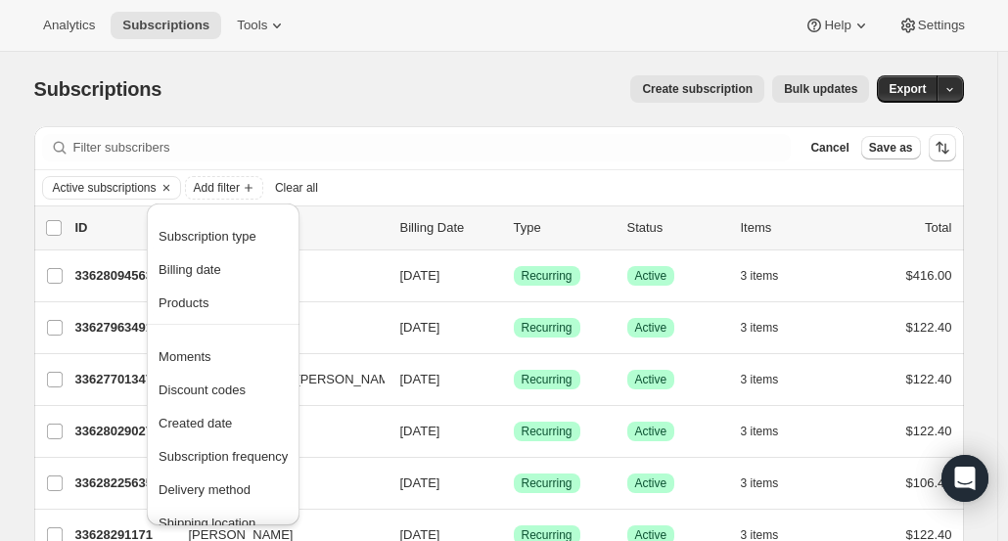
click at [347, 99] on div "Create subscription Bulk updates" at bounding box center [527, 88] width 684 height 27
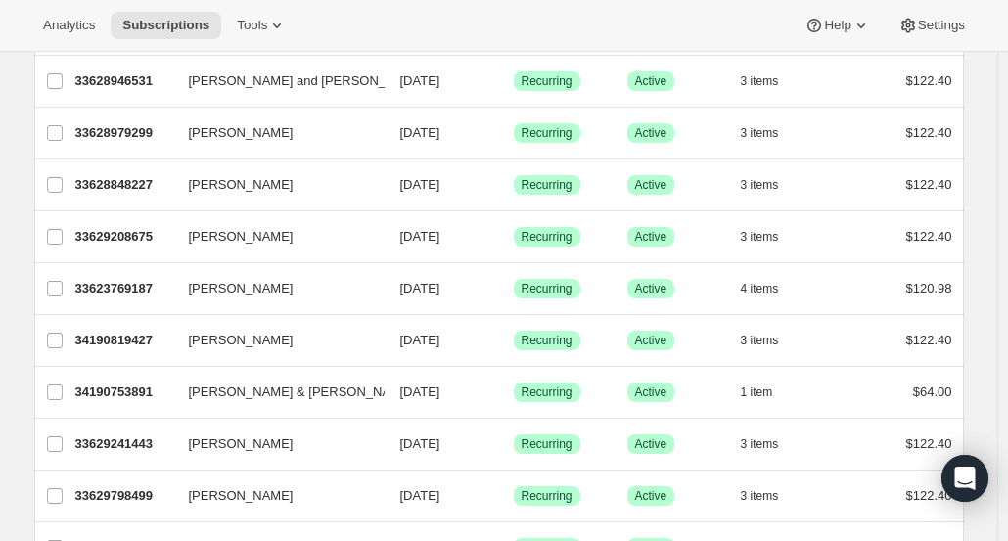
scroll to position [2373, 0]
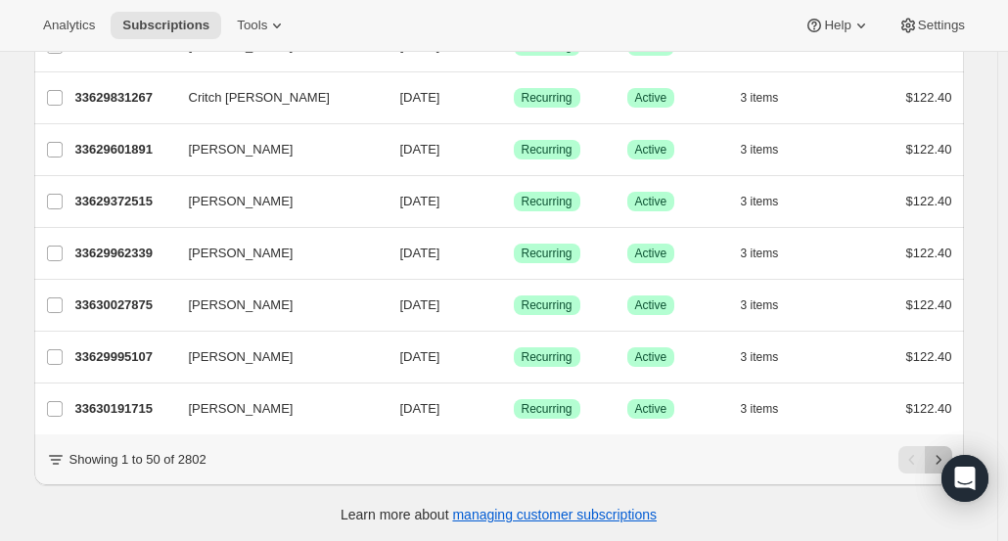
click at [946, 452] on icon "Next" at bounding box center [939, 460] width 20 height 20
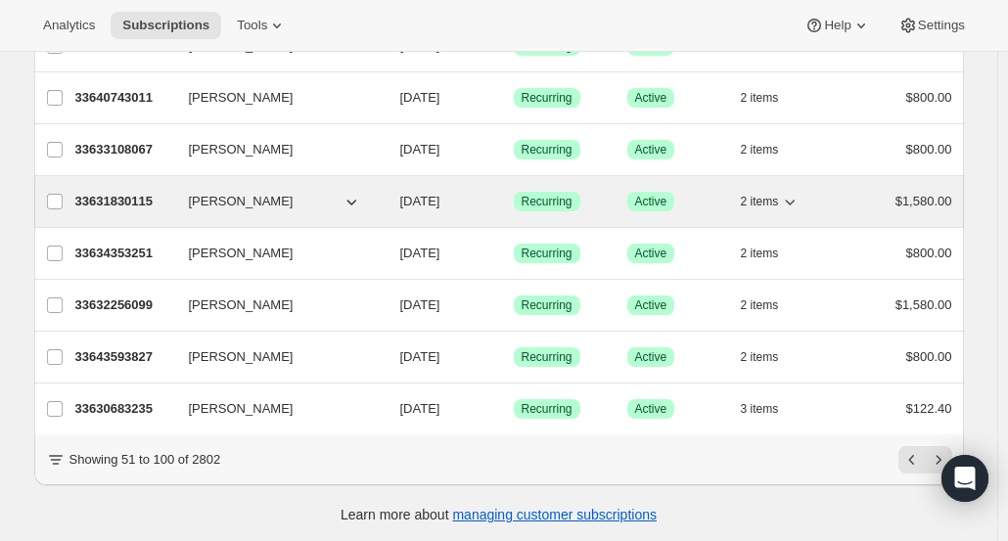
click at [119, 192] on p "33631830115" at bounding box center [124, 202] width 98 height 20
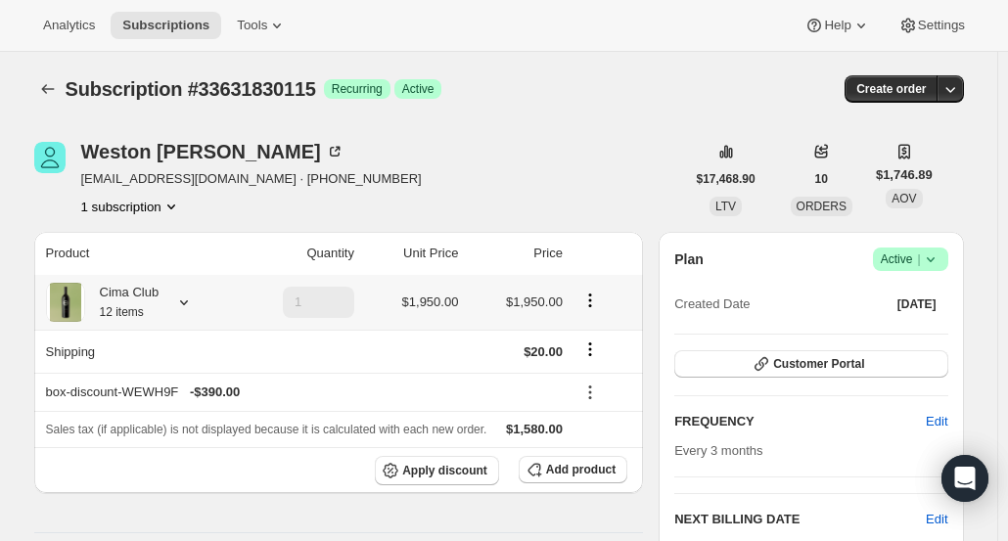
click at [160, 291] on div "Cima Club 12 items" at bounding box center [122, 302] width 74 height 39
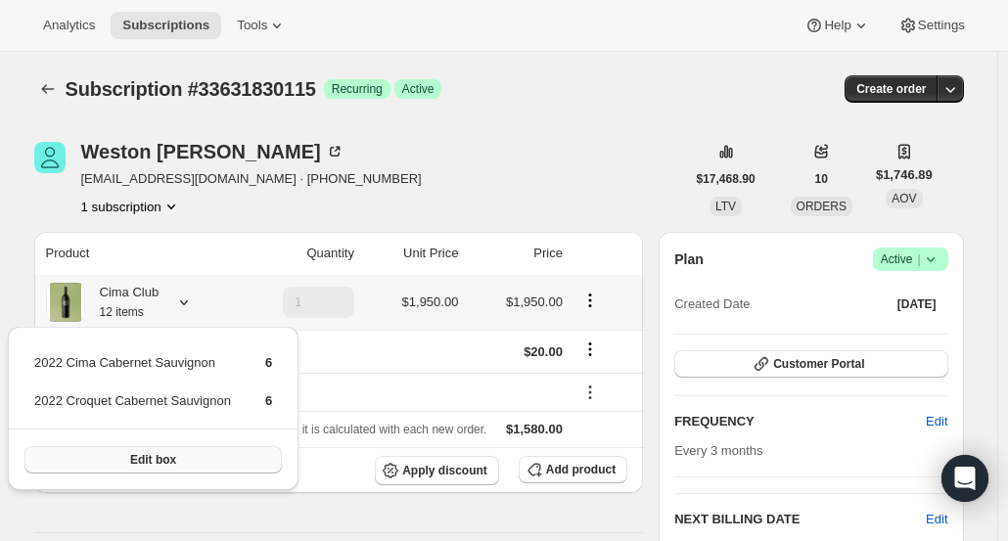
click at [182, 459] on button "Edit box" at bounding box center [152, 459] width 257 height 27
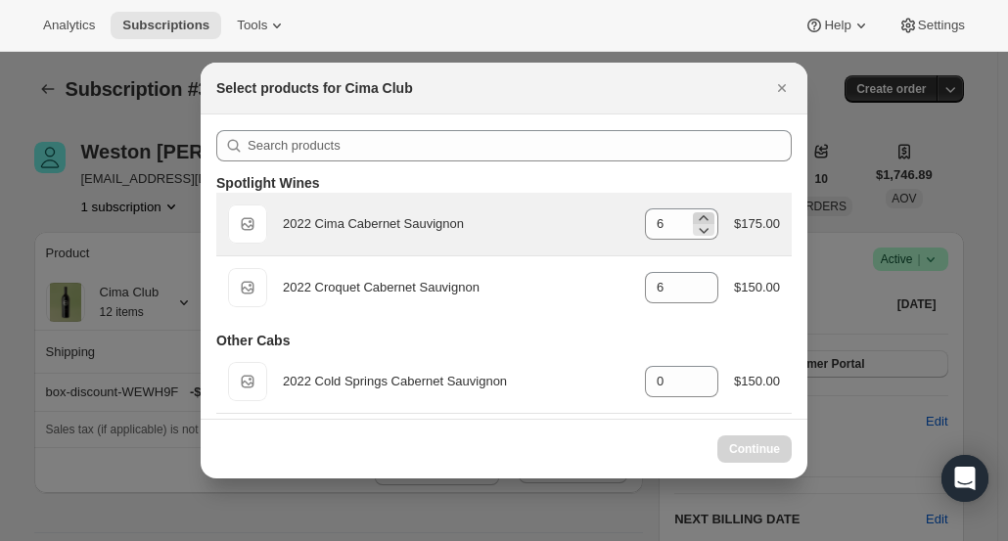
select select "gid://shopify/ProductVariant/43519394873443"
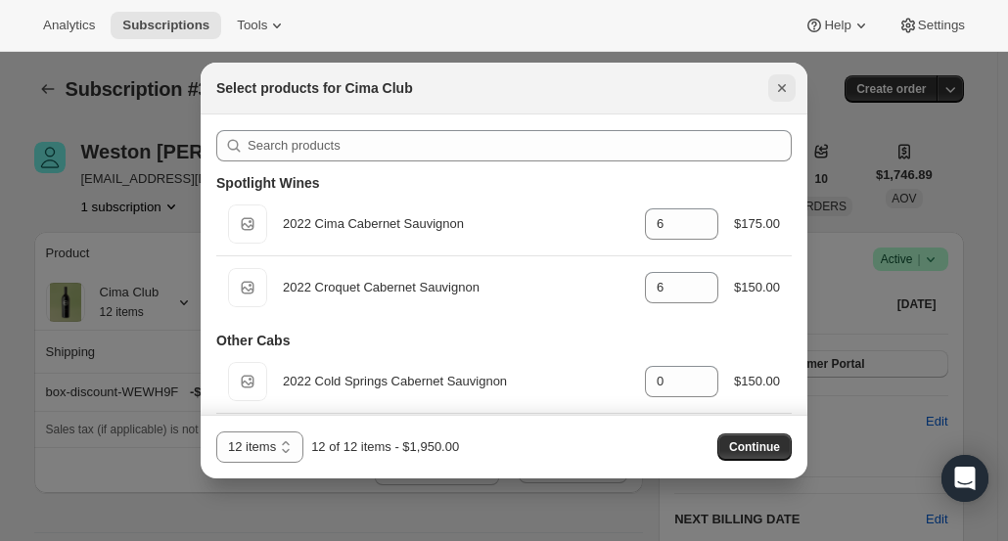
click at [793, 85] on button "Close" at bounding box center [782, 87] width 27 height 27
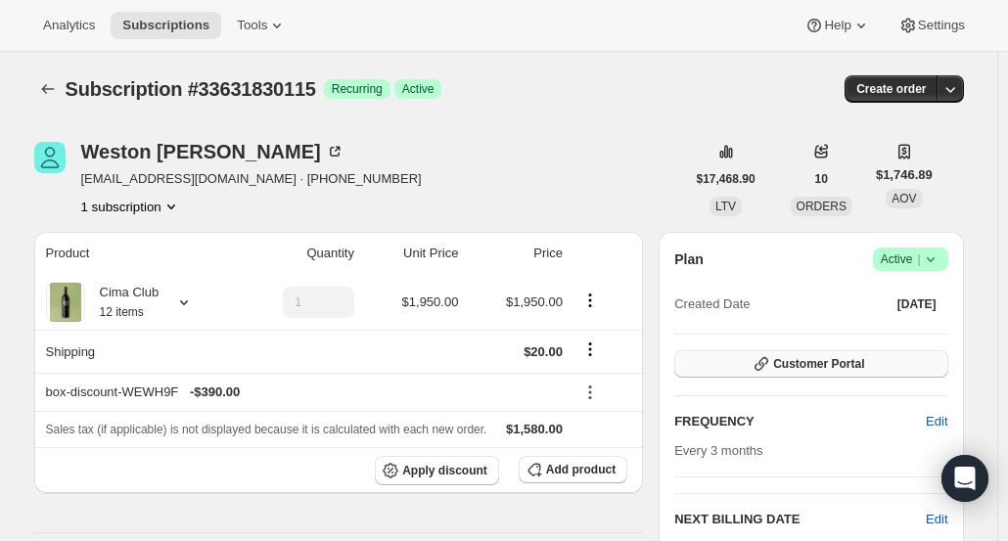
click at [792, 353] on button "Customer Portal" at bounding box center [811, 363] width 273 height 27
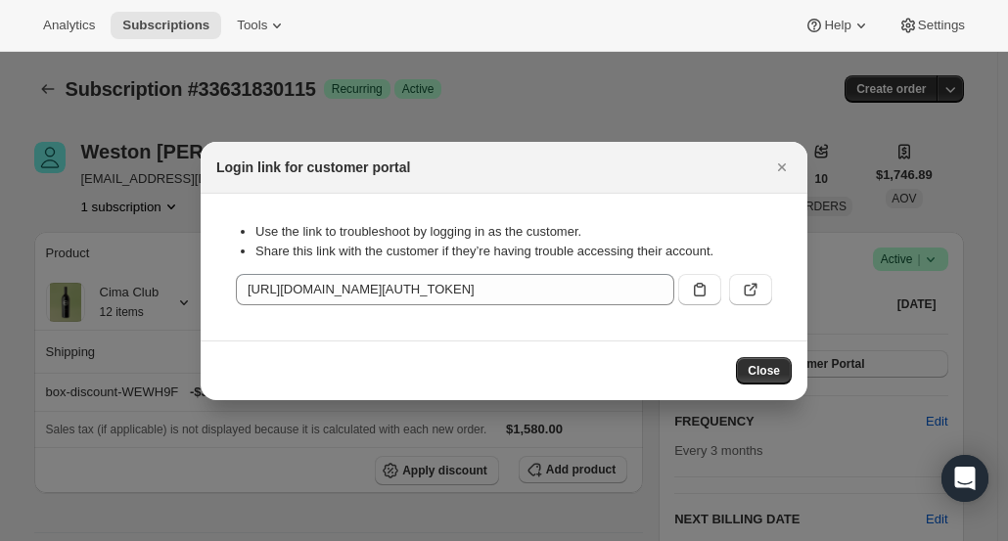
click at [773, 290] on div "Use the link to troubleshoot by logging in as the customer. Share this link wit…" at bounding box center [504, 268] width 576 height 116
click at [762, 292] on button ":r1eb:" at bounding box center [750, 289] width 43 height 31
